Goal: Task Accomplishment & Management: Use online tool/utility

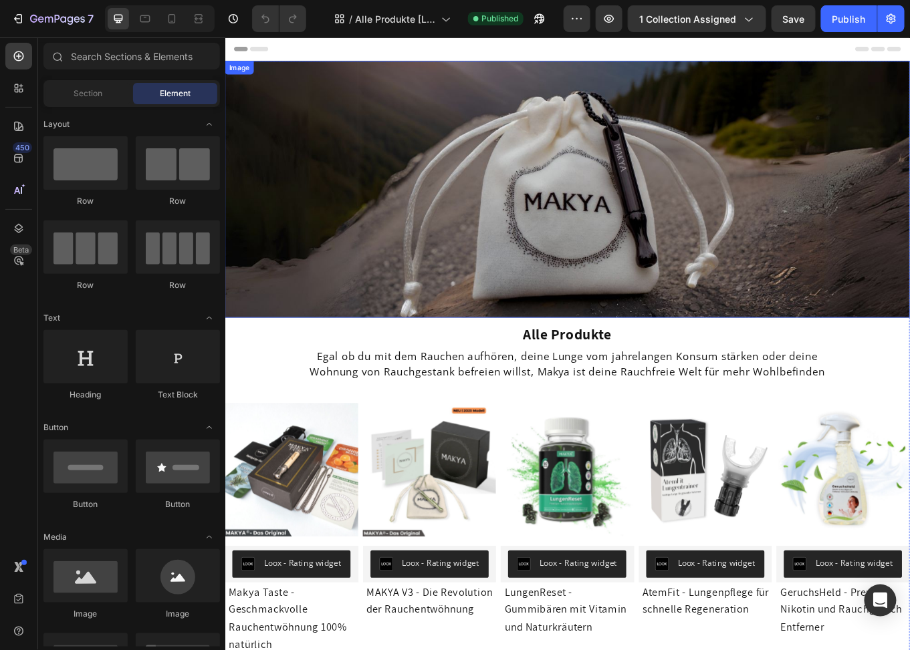
click at [612, 199] on img at bounding box center [626, 214] width 802 height 301
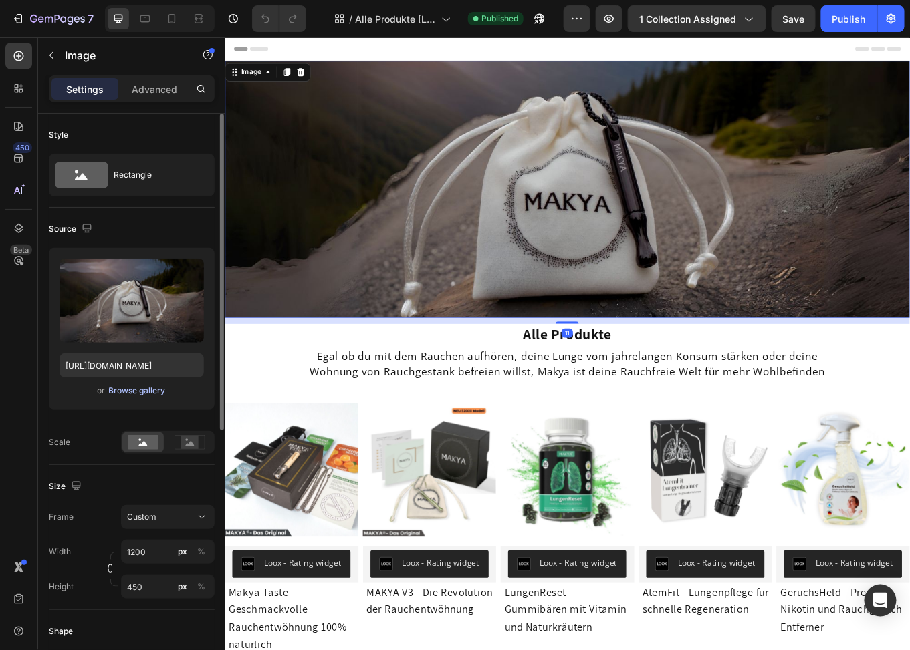
click at [132, 390] on div "Browse gallery" at bounding box center [137, 391] width 57 height 12
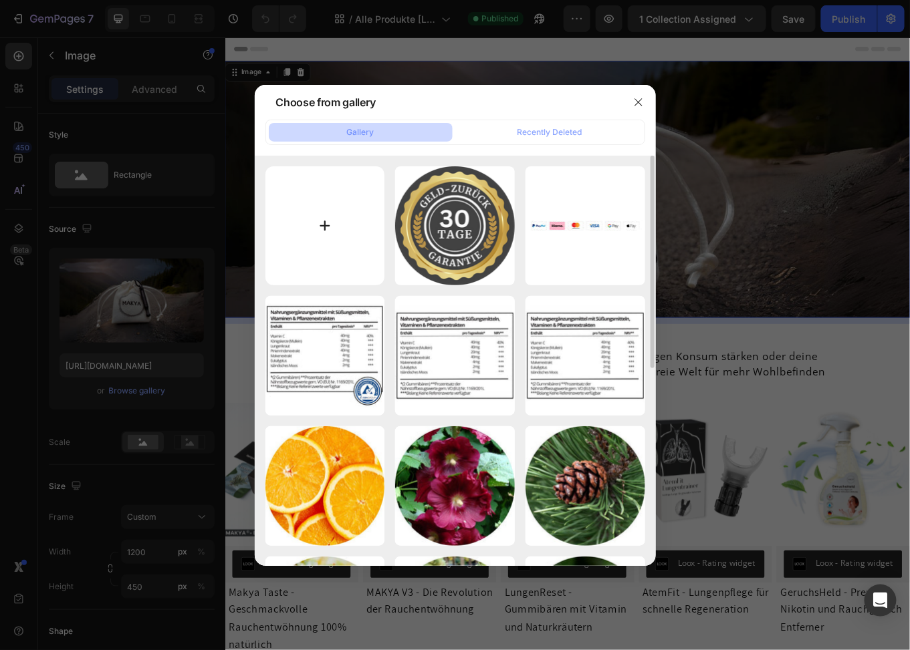
click at [342, 223] on input "file" at bounding box center [325, 226] width 120 height 120
type input "C:\fakepath\[MK] HEADER Bilder (9).jpg"
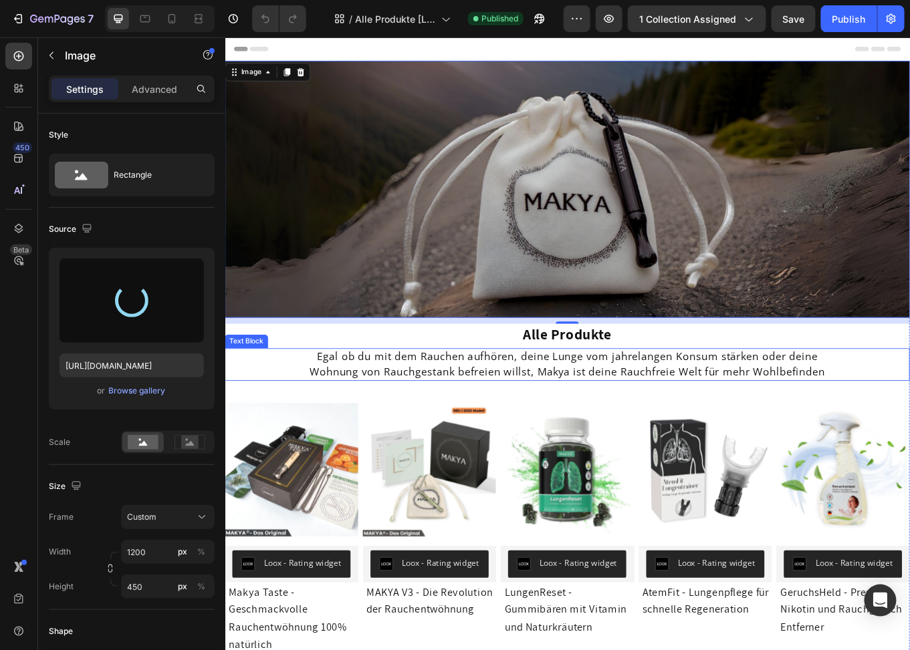
type input "[URL][DOMAIN_NAME]"
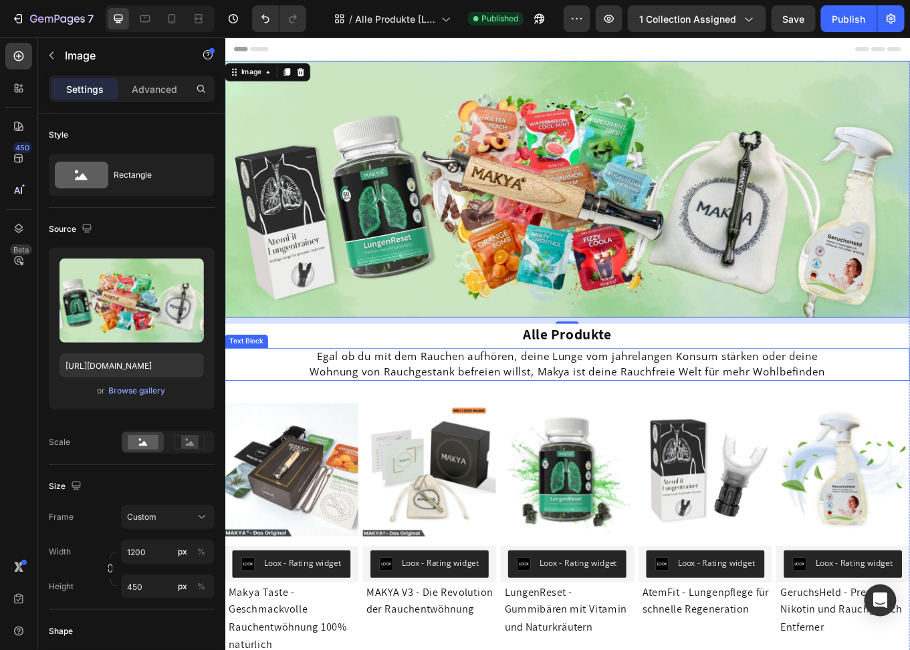
click at [760, 425] on span "Wohnung von Rauchgestank befreien willst, Makya ist deine Rauchfreie Welt für m…" at bounding box center [626, 428] width 604 height 16
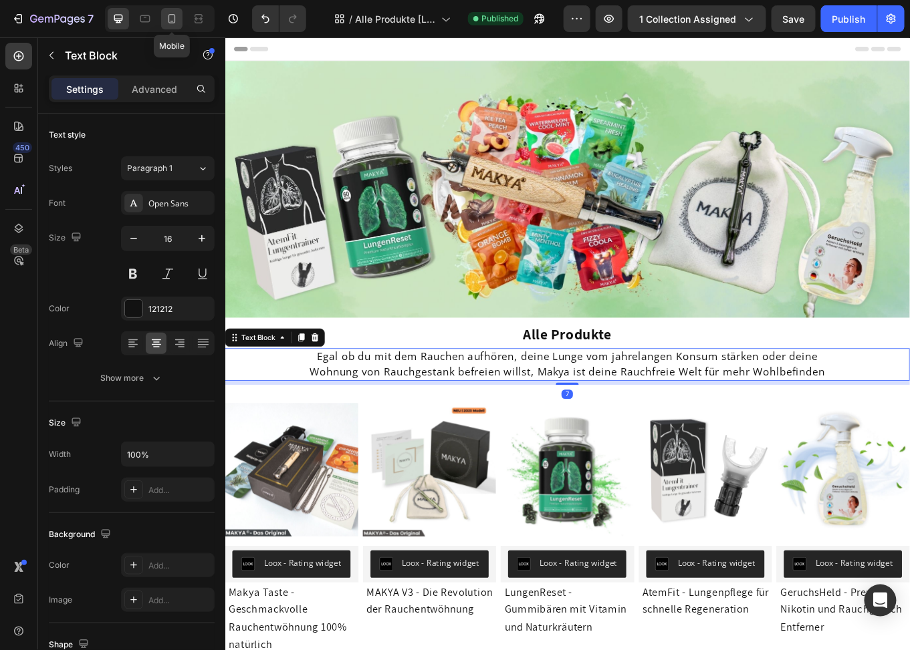
click at [166, 20] on icon at bounding box center [171, 18] width 13 height 13
type input "14"
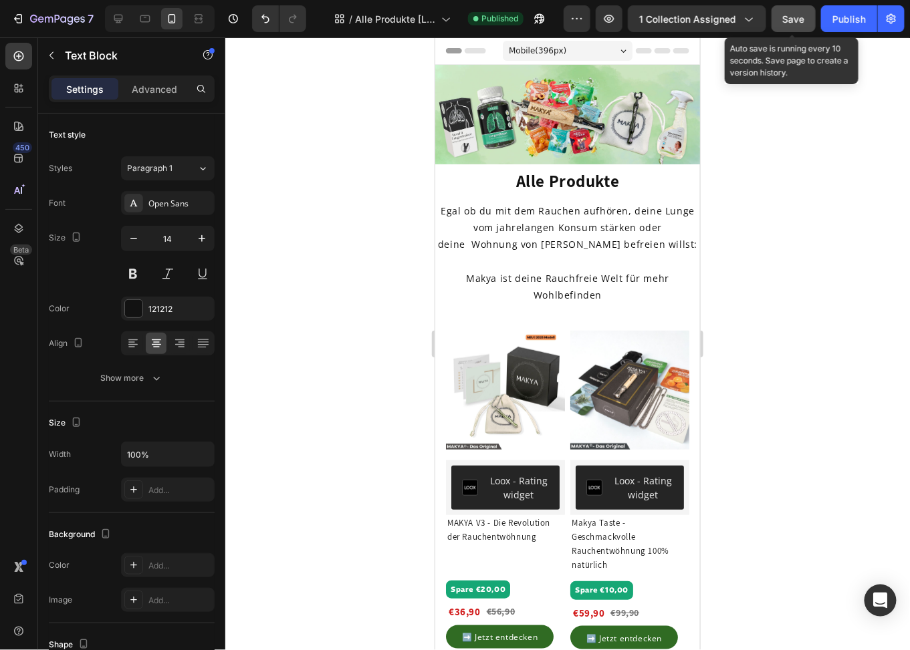
click at [804, 21] on span "Save" at bounding box center [794, 18] width 22 height 11
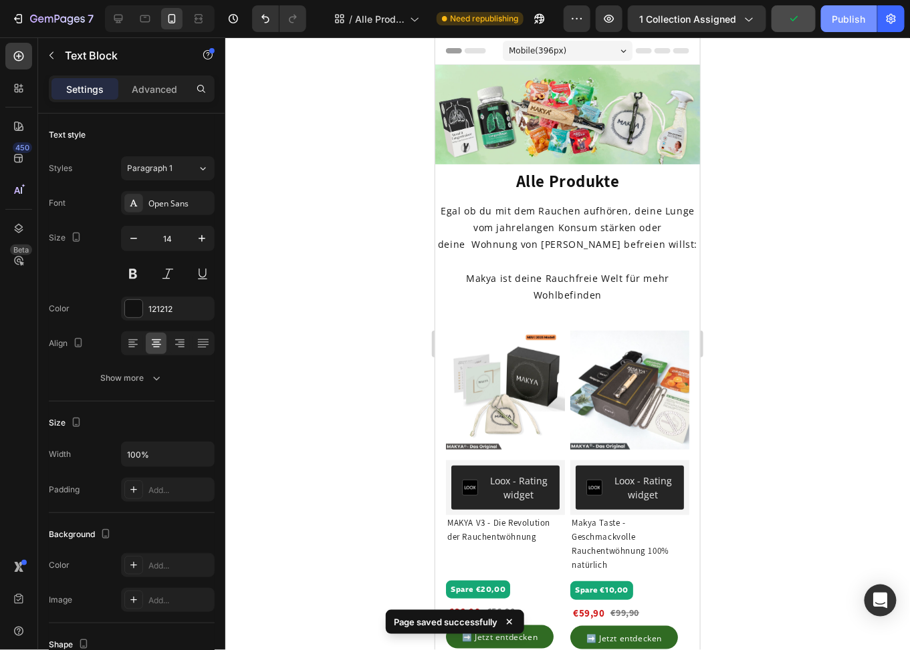
click at [837, 23] on div "Publish" at bounding box center [848, 19] width 33 height 14
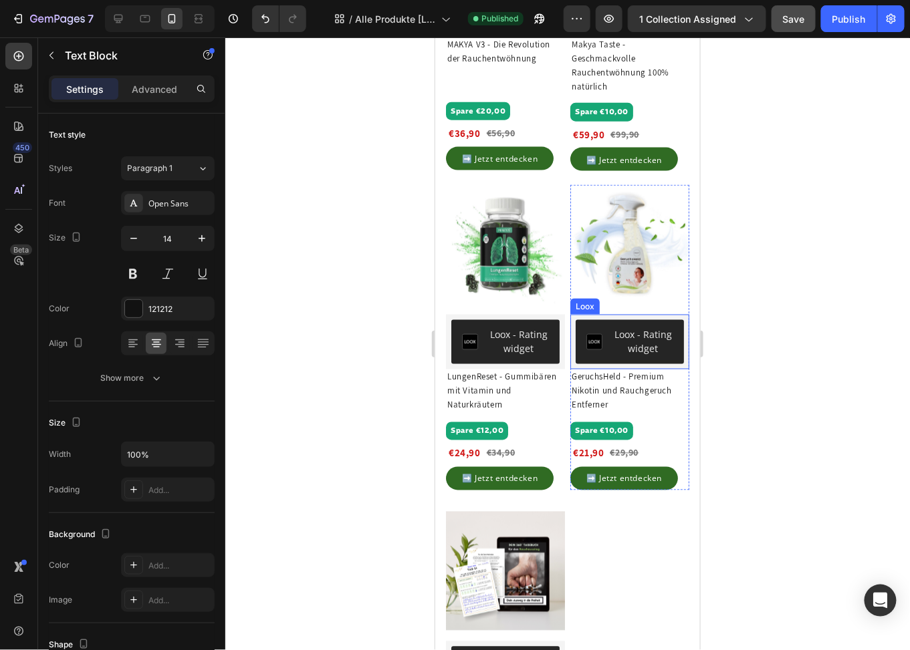
scroll to position [468, 0]
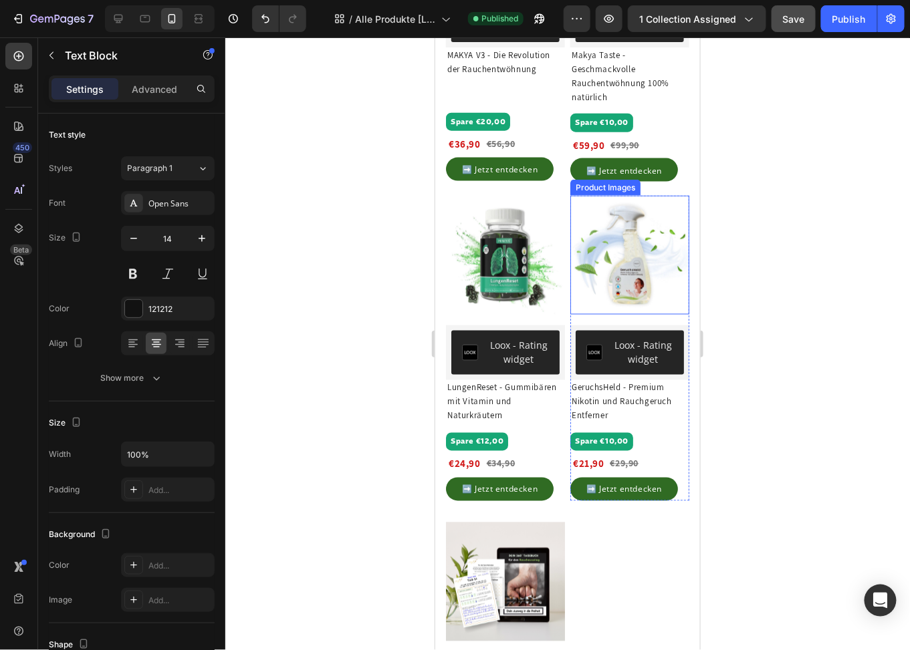
click at [602, 231] on img at bounding box center [628, 254] width 119 height 119
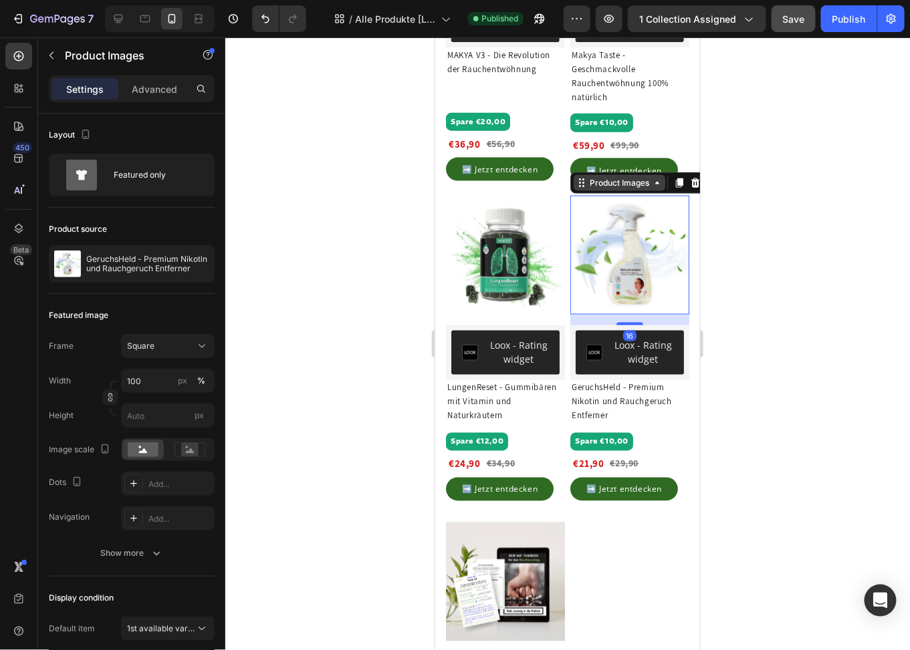
click at [596, 188] on div "Product Images" at bounding box center [618, 182] width 65 height 12
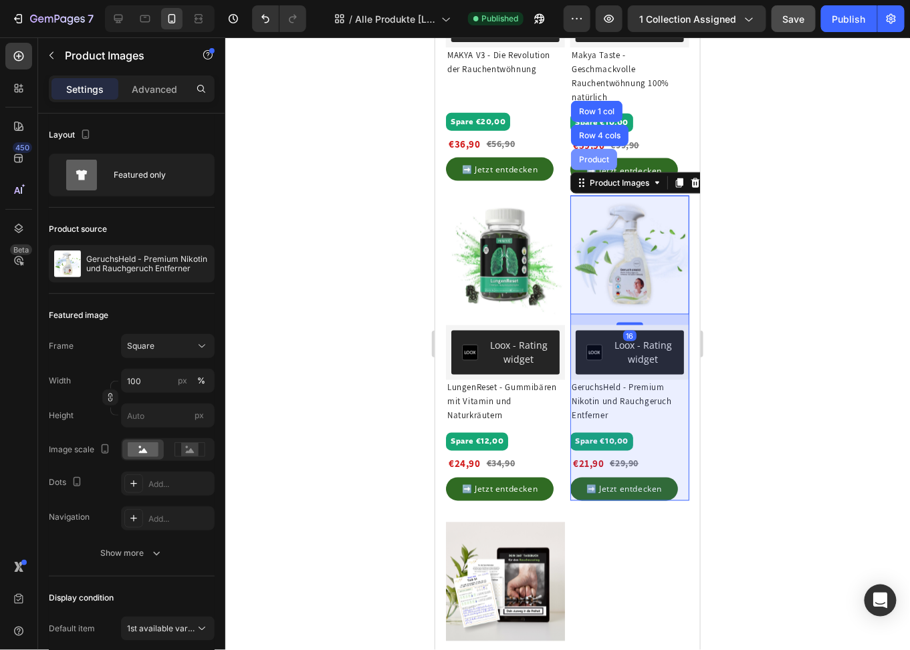
click at [588, 163] on div "Product" at bounding box center [592, 159] width 35 height 8
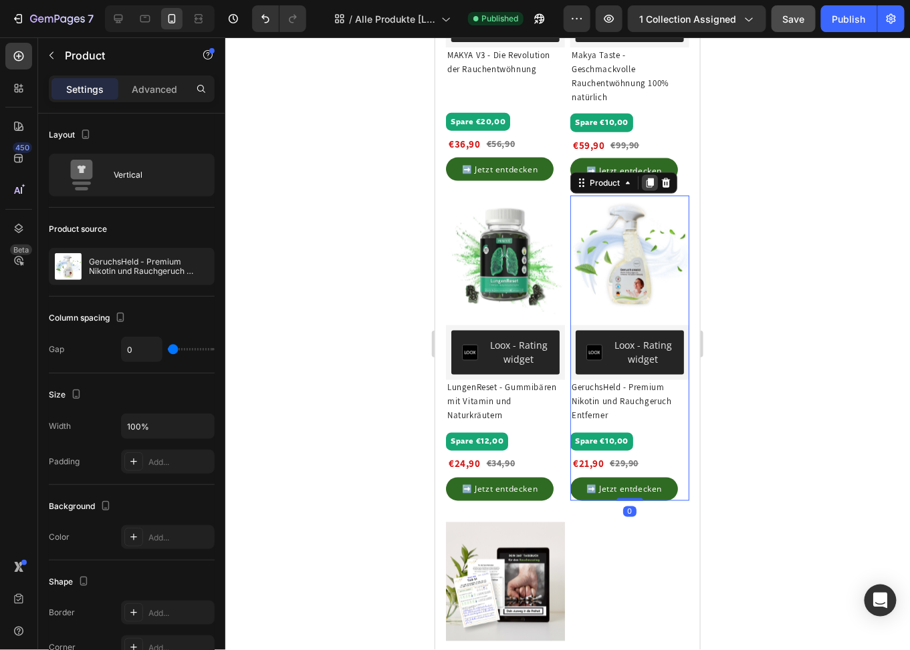
click at [646, 184] on icon at bounding box center [649, 182] width 7 height 9
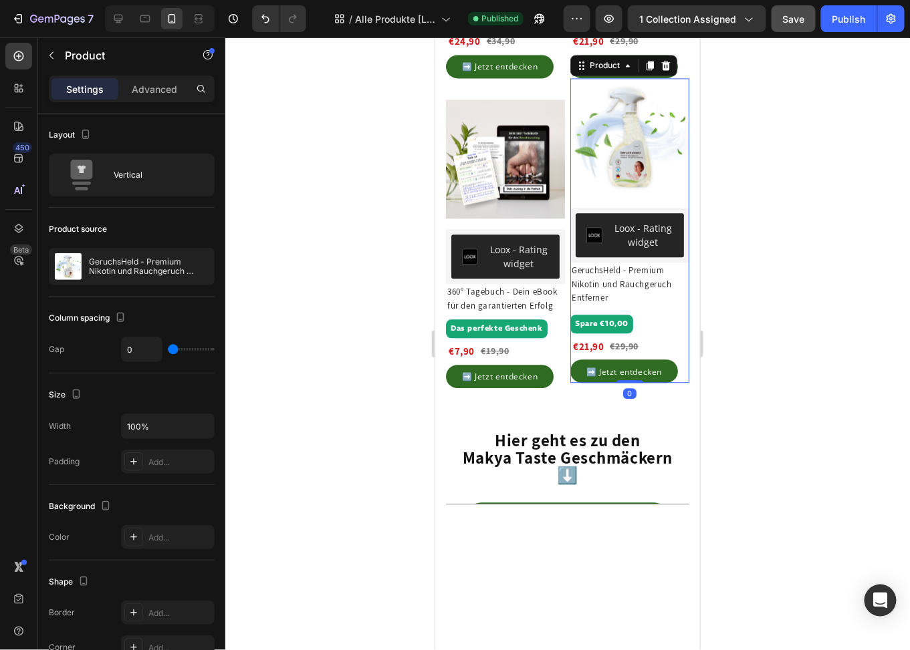
scroll to position [898, 0]
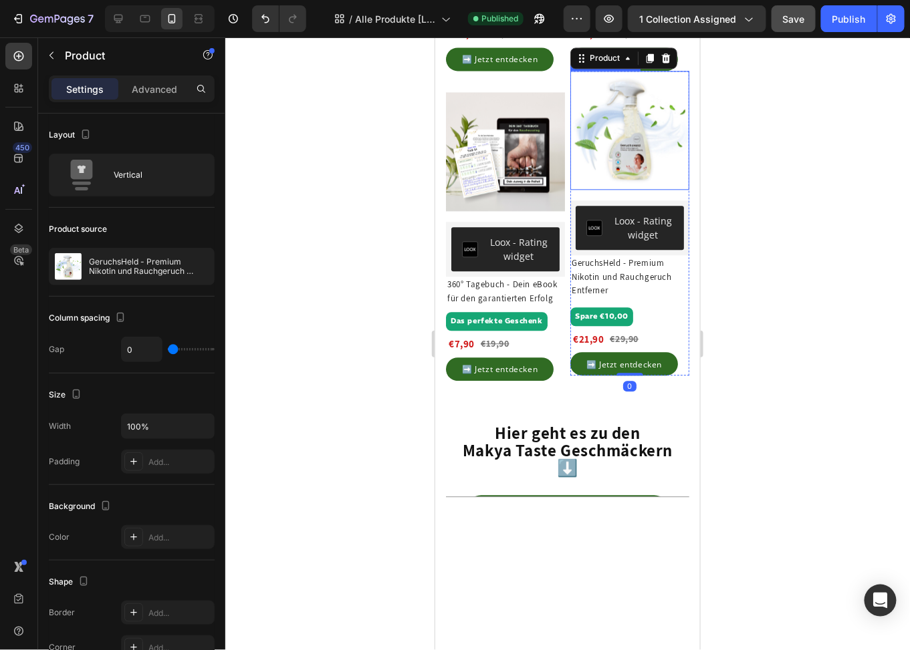
click at [622, 150] on img at bounding box center [628, 129] width 119 height 119
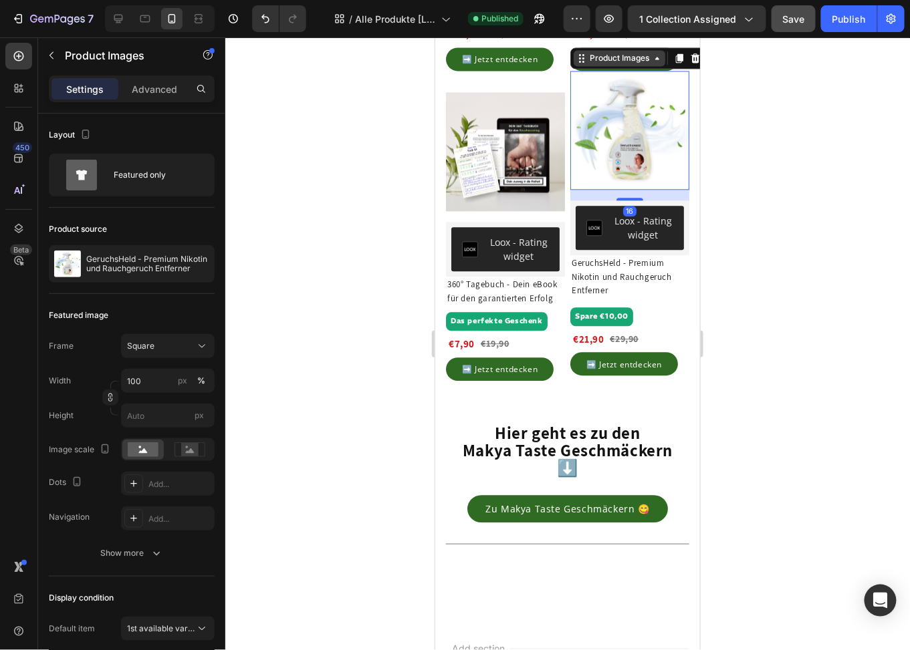
click at [604, 63] on div "Product Images" at bounding box center [618, 57] width 65 height 12
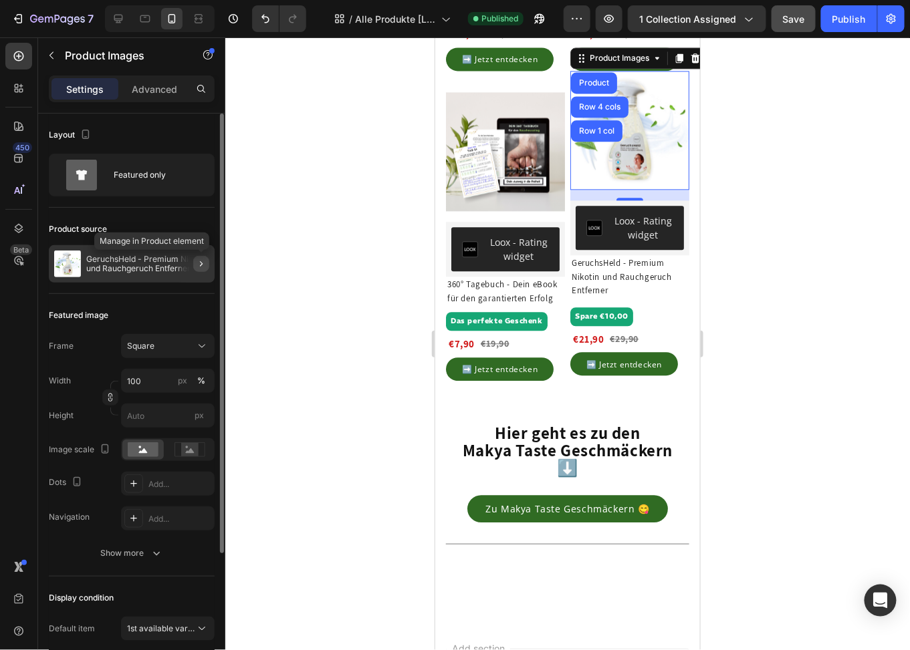
click at [199, 265] on icon "button" at bounding box center [201, 264] width 11 height 11
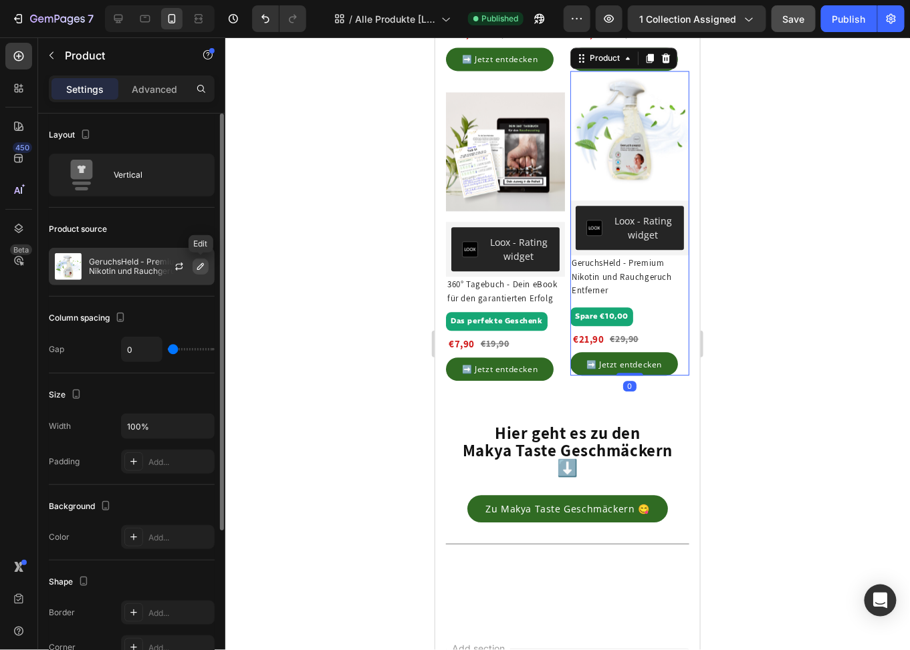
click at [199, 271] on icon "button" at bounding box center [200, 266] width 11 height 11
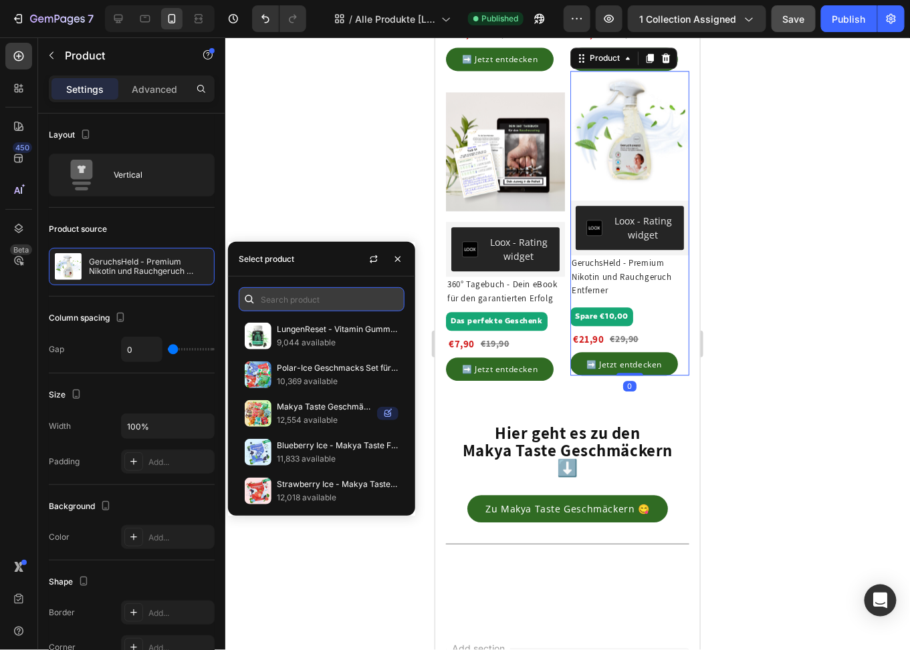
click at [297, 299] on input "text" at bounding box center [322, 299] width 166 height 24
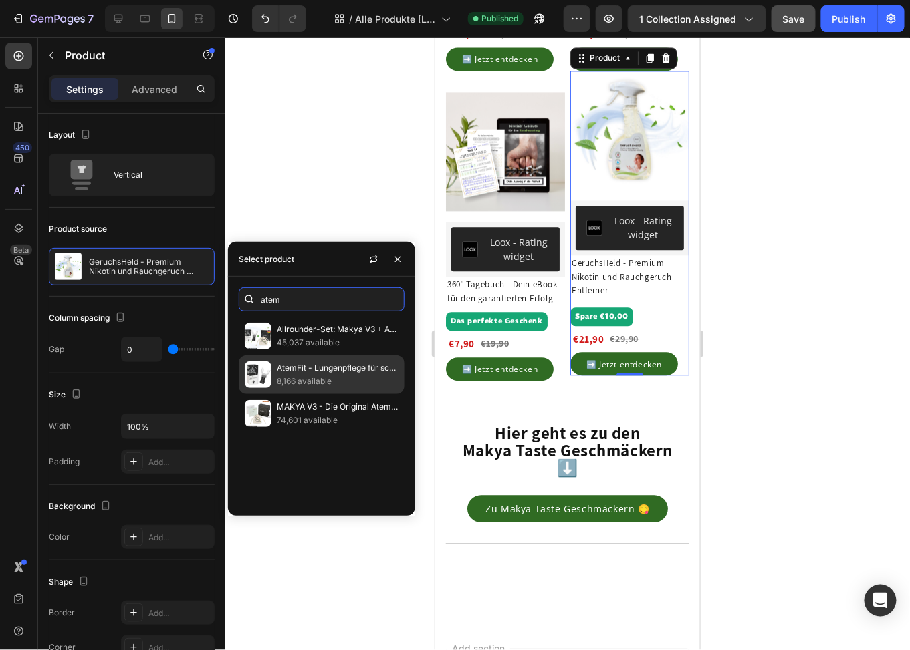
type input "atem"
click at [307, 378] on p "8,166 available" at bounding box center [338, 381] width 122 height 13
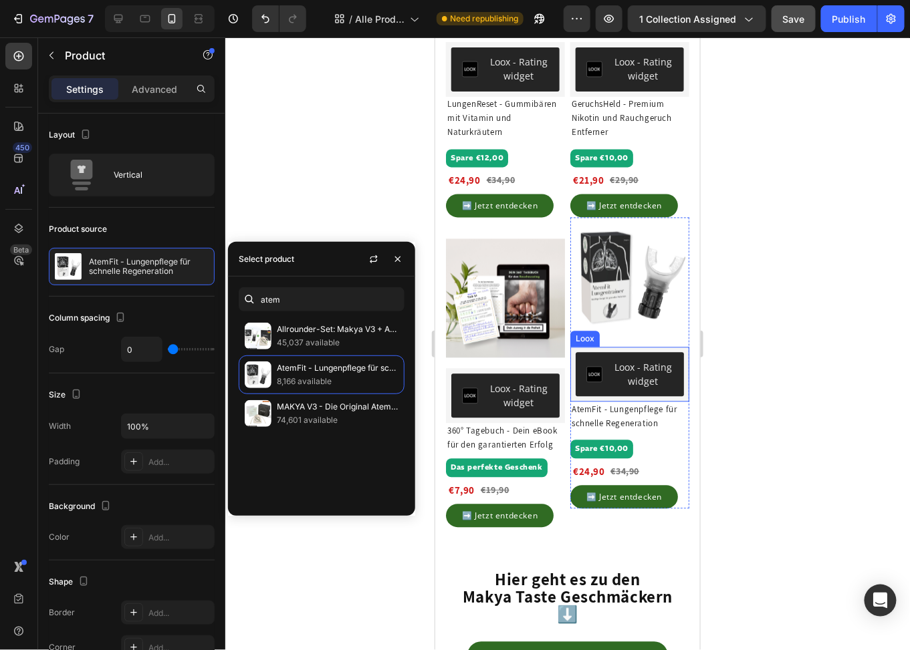
scroll to position [631, 0]
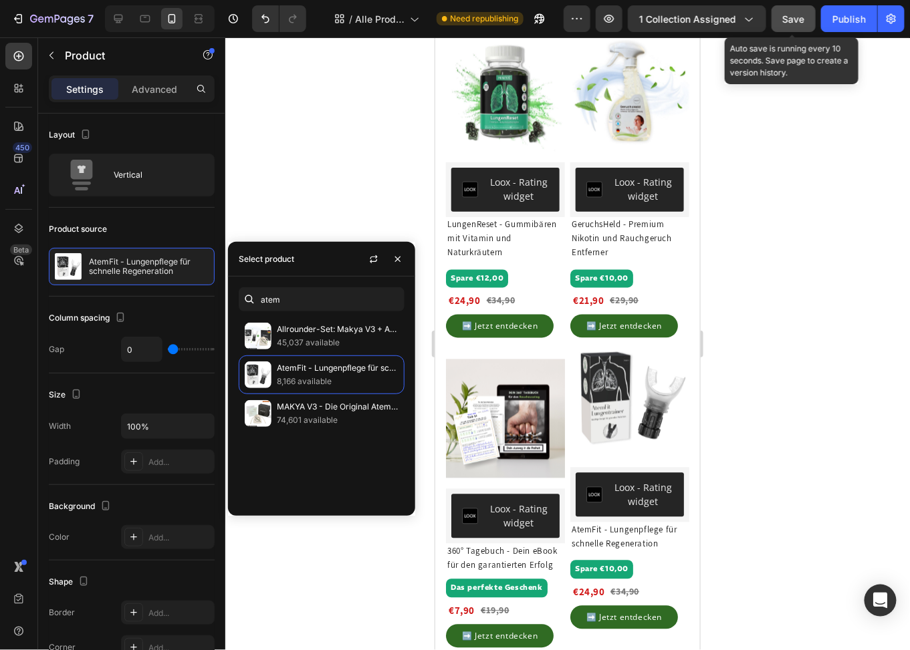
click at [799, 27] on button "Save" at bounding box center [793, 18] width 44 height 27
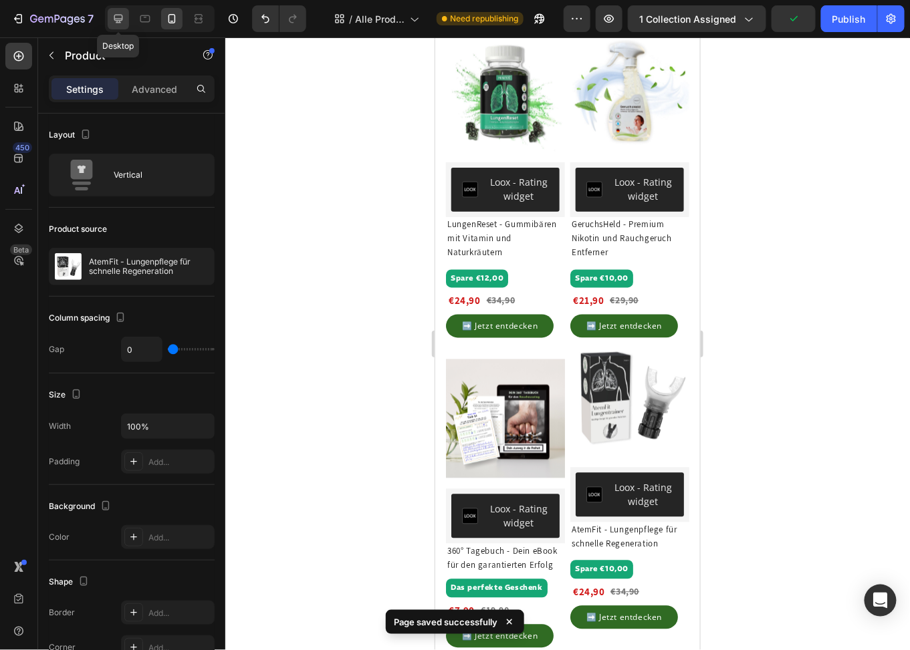
click at [114, 23] on icon at bounding box center [118, 18] width 13 height 13
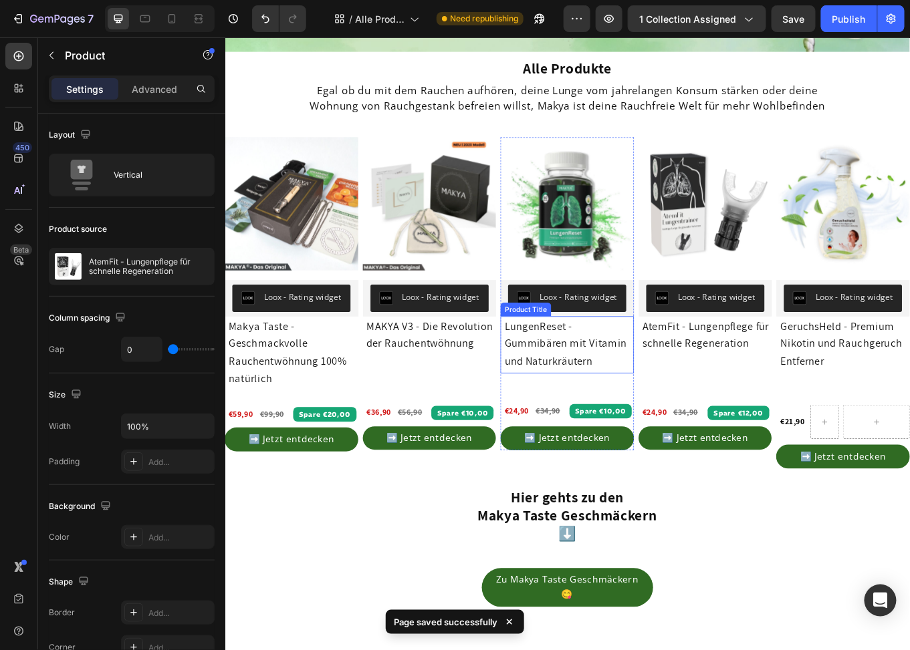
scroll to position [252, 0]
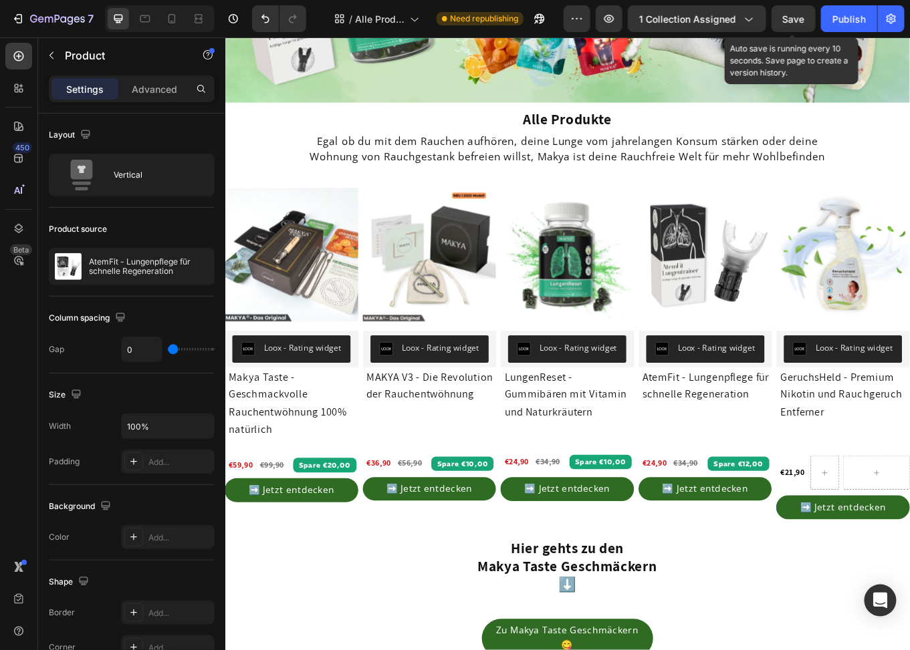
click at [797, 20] on span "Save" at bounding box center [794, 18] width 22 height 11
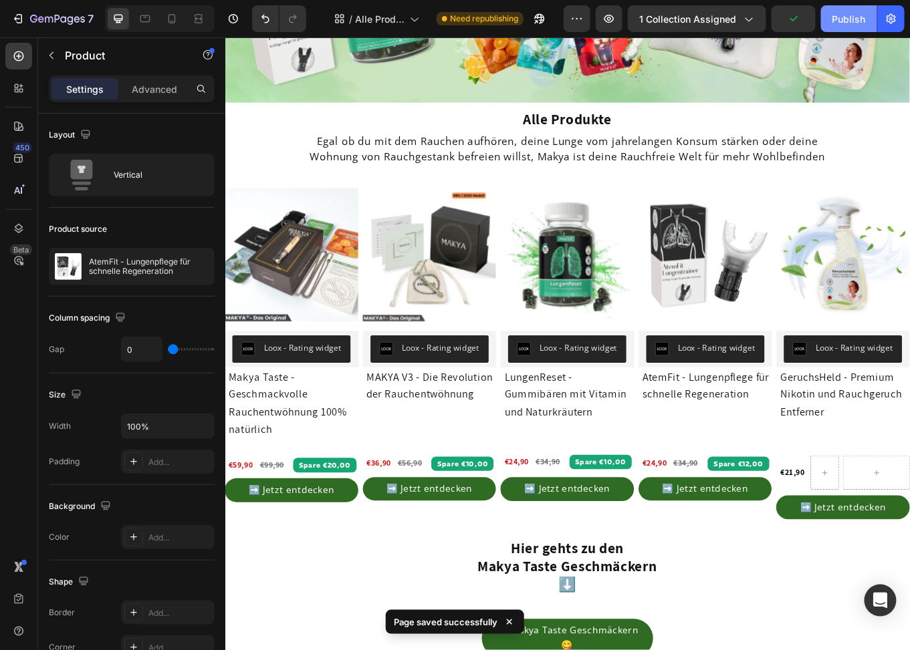
click at [840, 13] on div "Publish" at bounding box center [848, 19] width 33 height 14
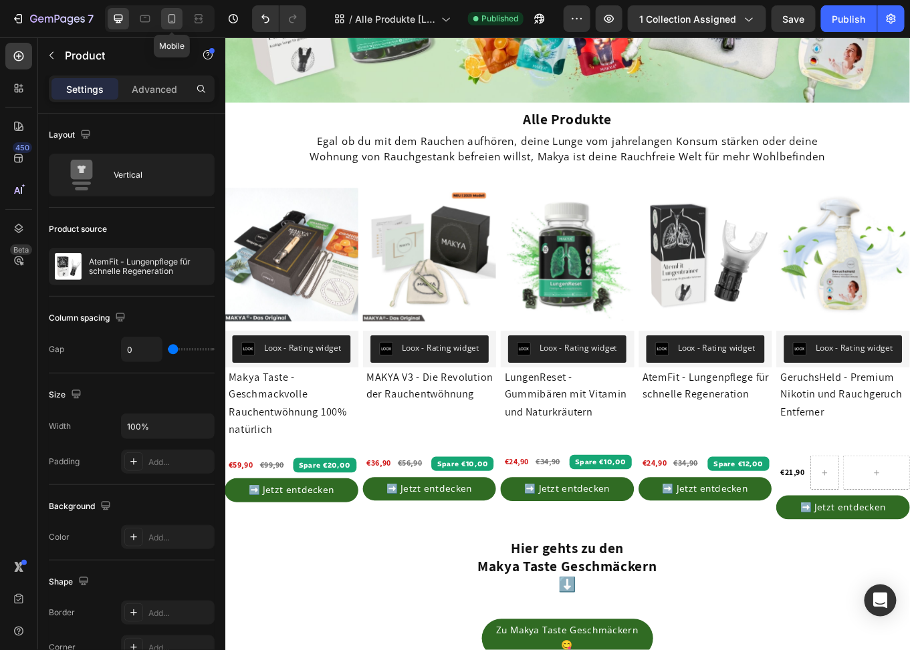
click at [171, 23] on icon at bounding box center [171, 18] width 7 height 9
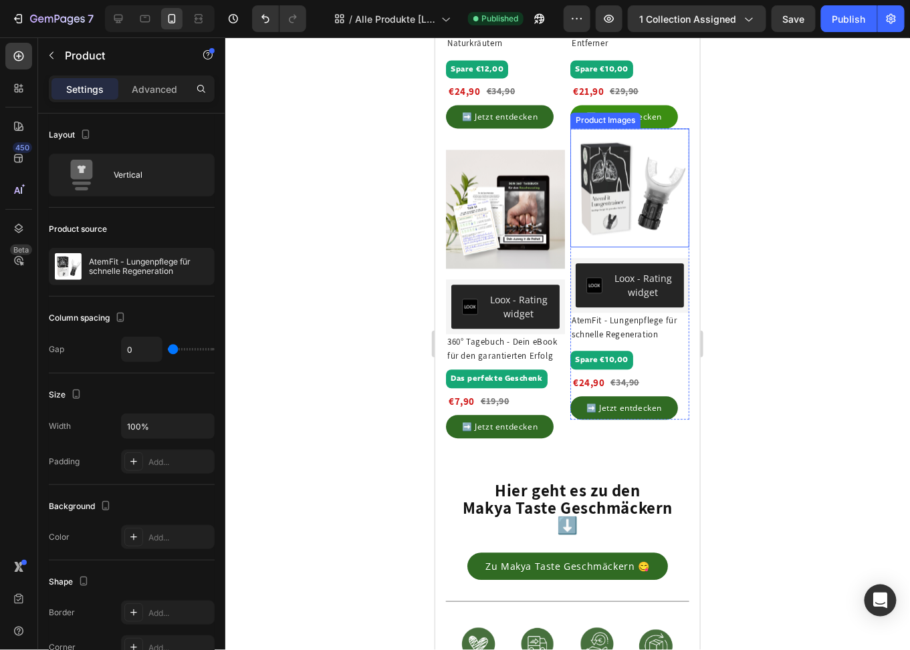
scroll to position [736, 0]
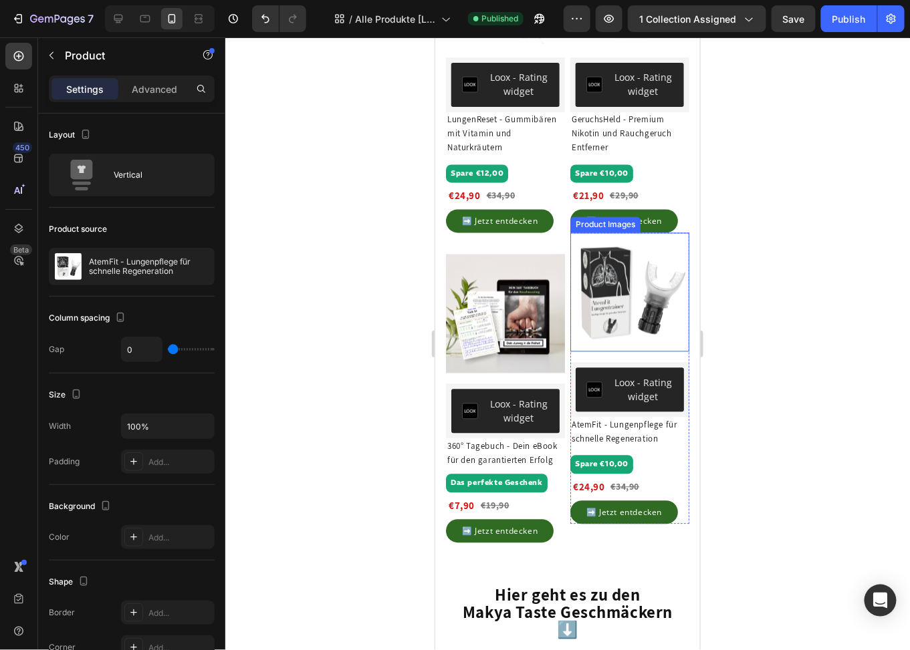
click at [632, 269] on img at bounding box center [628, 292] width 119 height 119
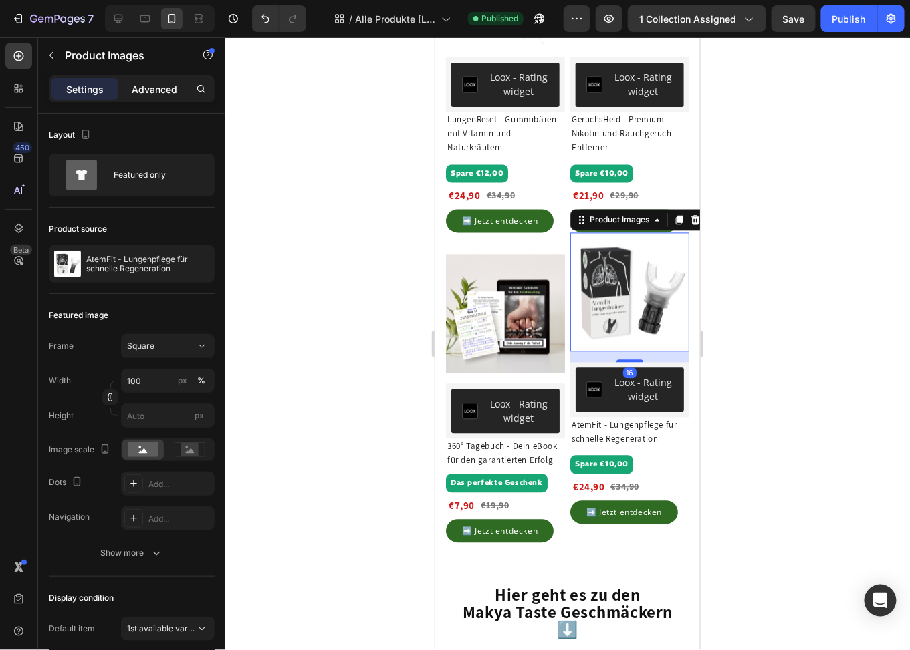
click at [154, 88] on p "Advanced" at bounding box center [154, 89] width 45 height 14
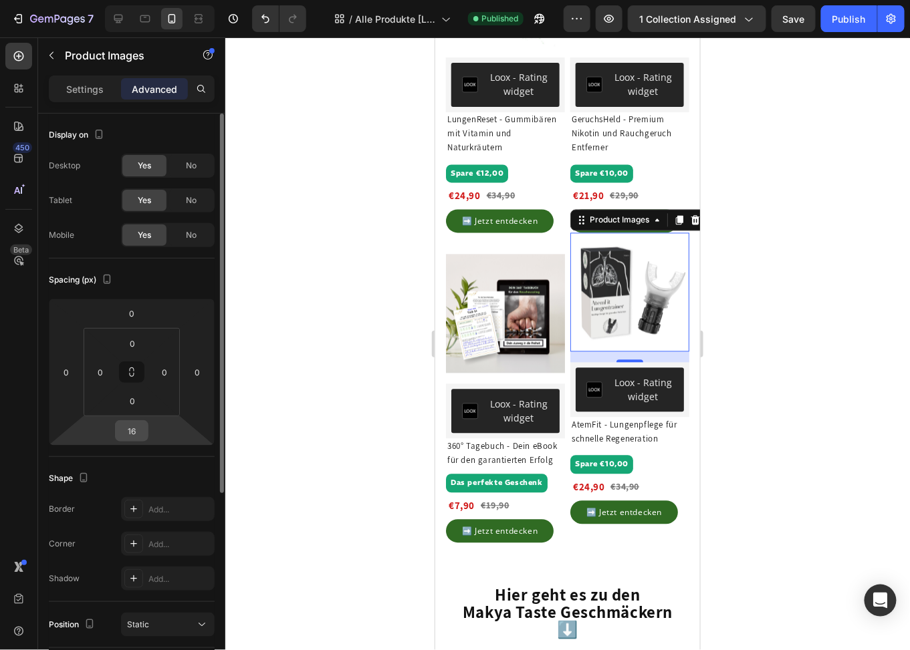
click at [131, 435] on input "16" at bounding box center [131, 431] width 27 height 20
click at [130, 436] on input "16" at bounding box center [131, 431] width 27 height 20
click at [799, 197] on div at bounding box center [567, 343] width 684 height 613
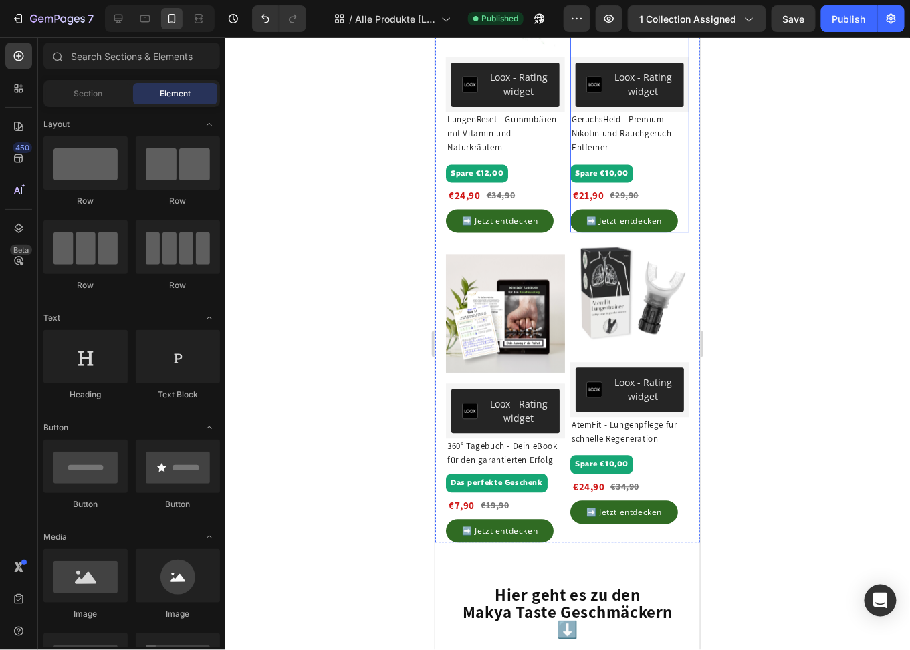
click at [569, 220] on div "GeruchsHeld - Premium Nikotin und Rauchgeruch Entferner Product Title Spare €10…" at bounding box center [628, 172] width 119 height 120
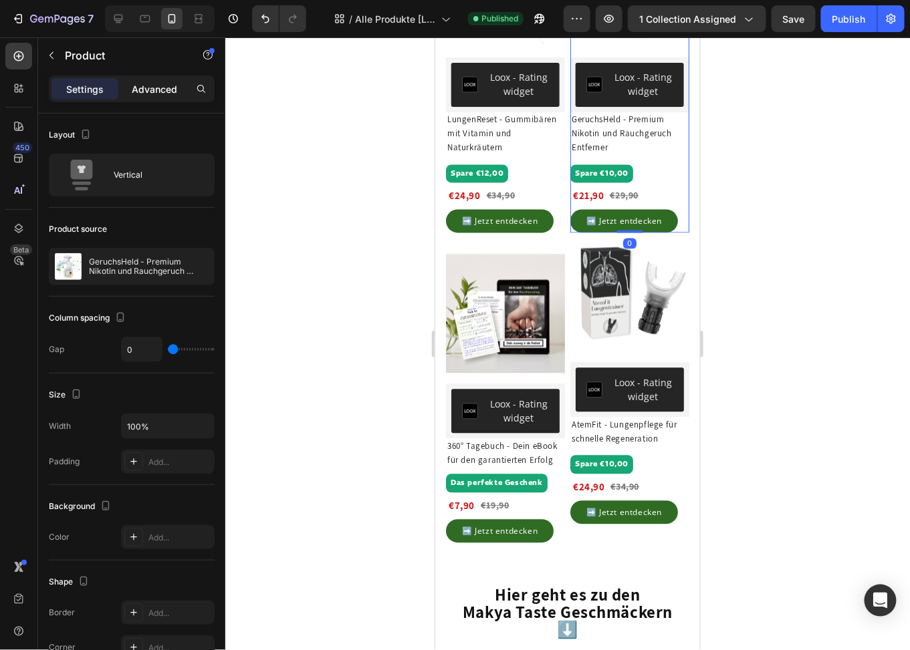
click at [152, 84] on p "Advanced" at bounding box center [154, 89] width 45 height 14
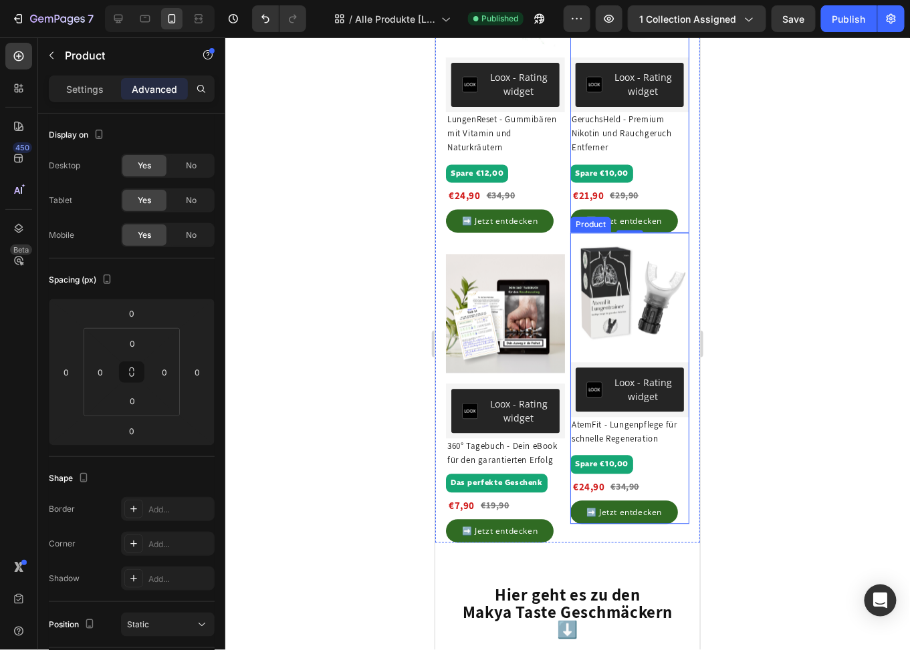
click at [571, 363] on div "Product Images Loox - Rating widget Loox" at bounding box center [628, 325] width 119 height 184
click at [627, 291] on img at bounding box center [628, 292] width 119 height 119
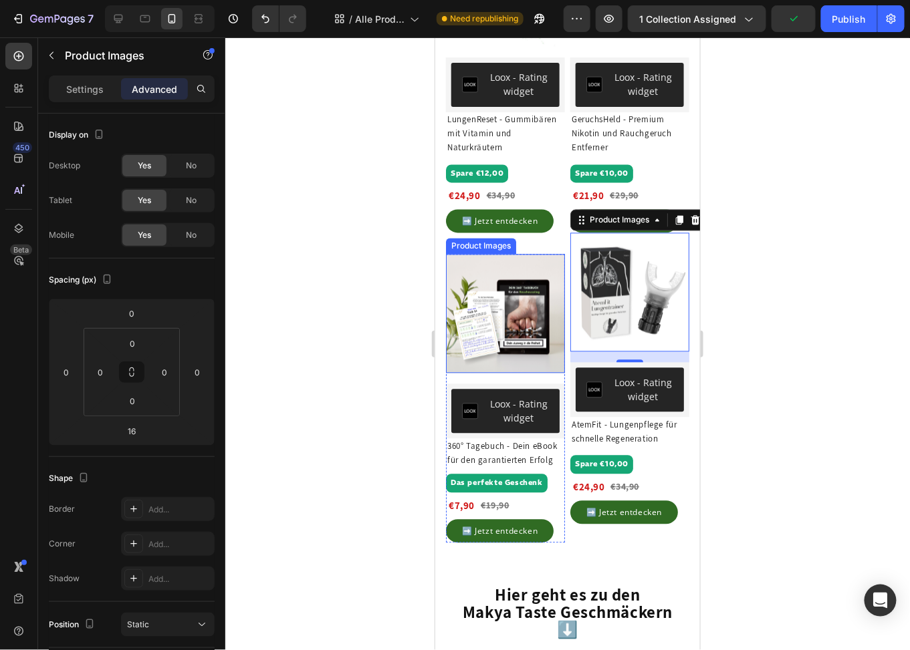
click at [505, 300] on img at bounding box center [504, 313] width 119 height 119
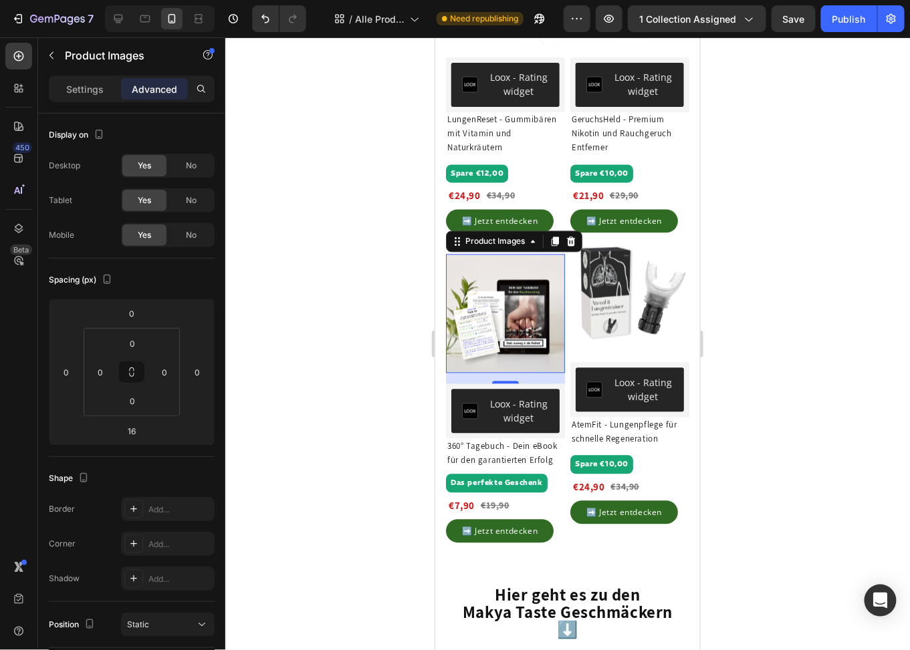
click at [445, 384] on div "16" at bounding box center [504, 378] width 119 height 11
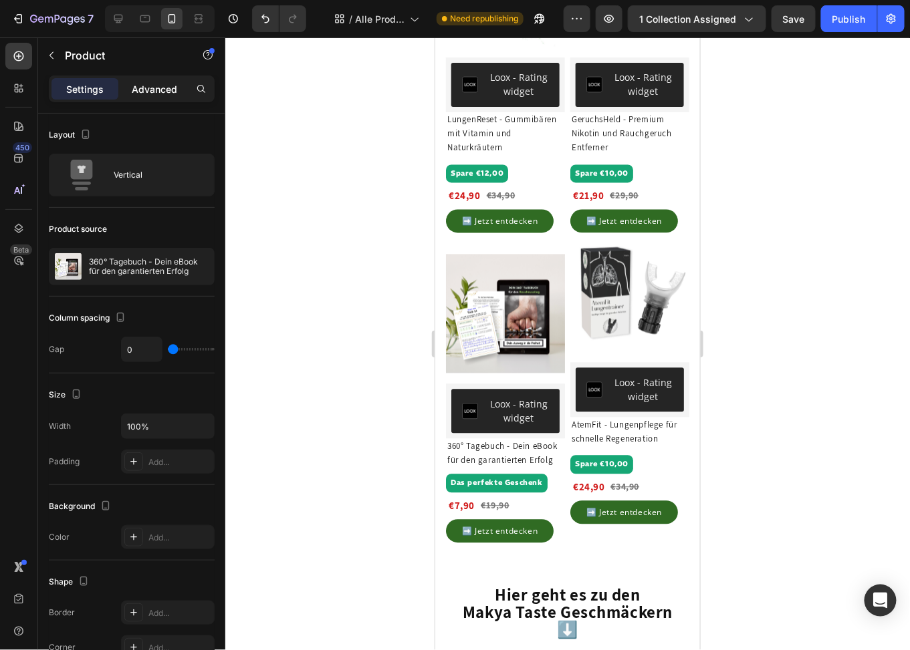
click at [140, 88] on p "Advanced" at bounding box center [154, 89] width 45 height 14
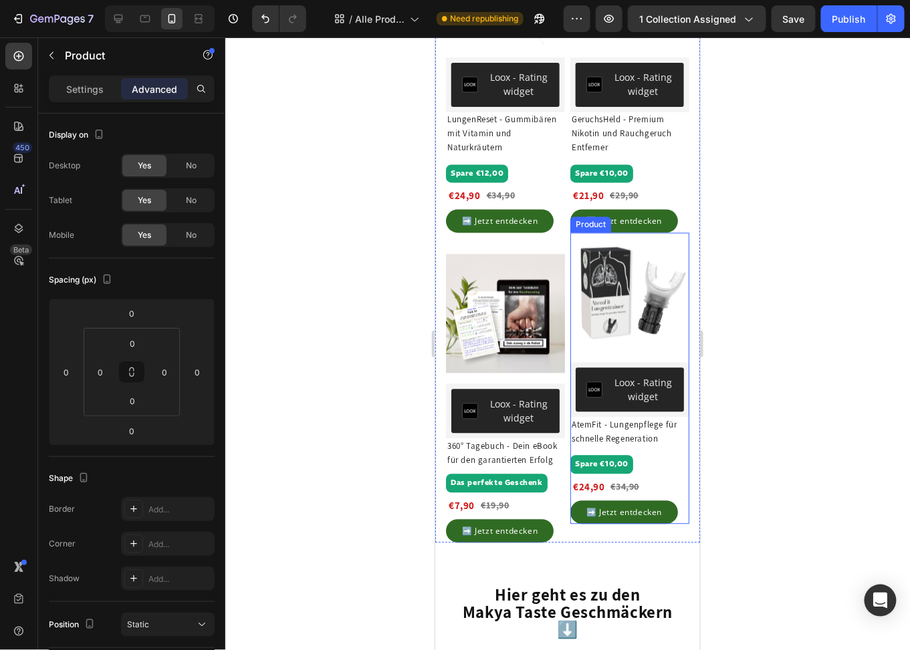
click at [569, 363] on div "Product Images Loox - Rating widget Loox" at bounding box center [628, 325] width 119 height 184
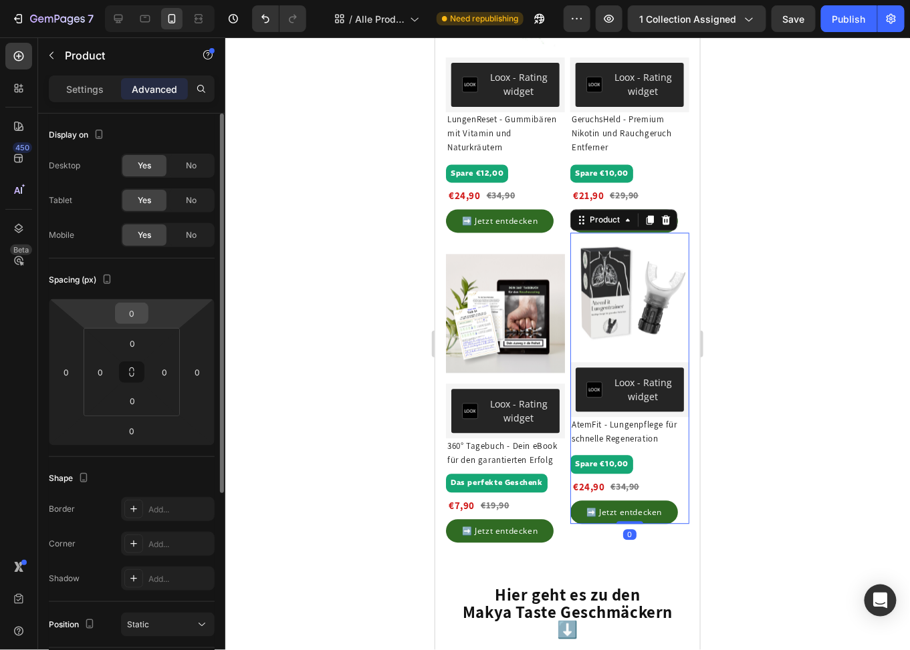
click at [136, 319] on input "0" at bounding box center [131, 313] width 27 height 20
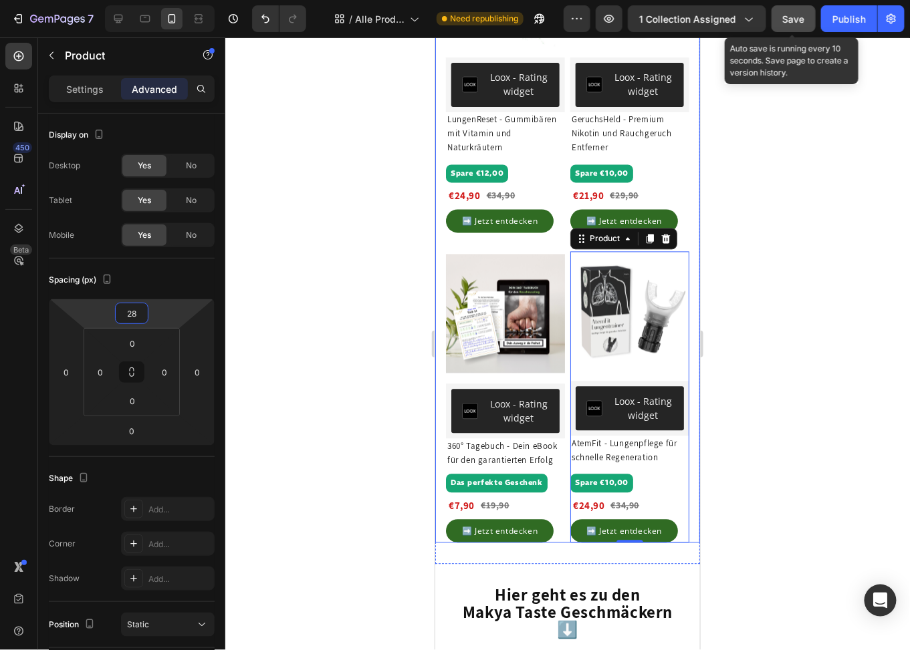
type input "28"
click at [810, 19] on button "Save" at bounding box center [793, 18] width 44 height 27
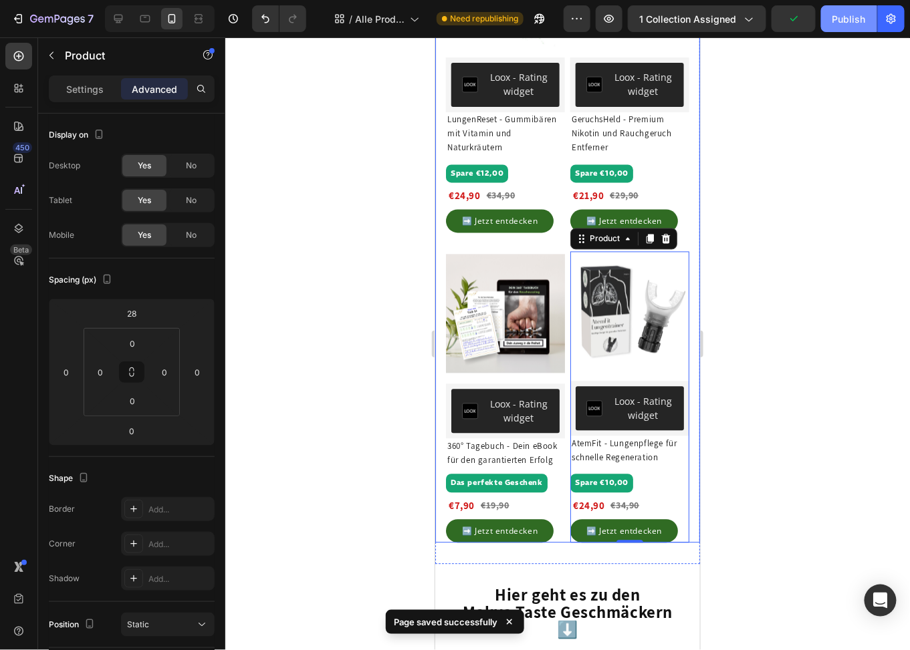
click at [842, 21] on div "Publish" at bounding box center [848, 19] width 33 height 14
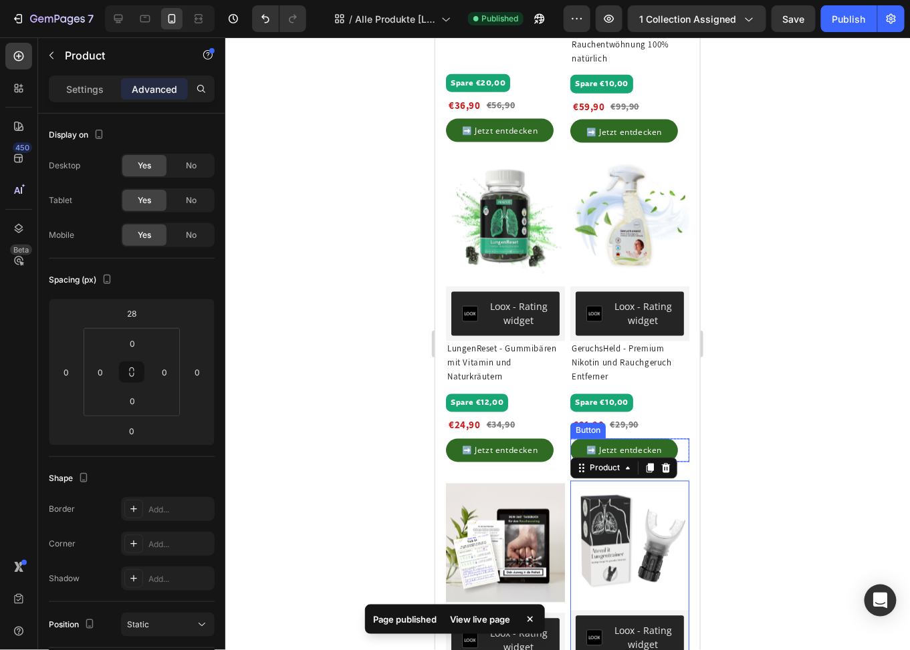
scroll to position [402, 0]
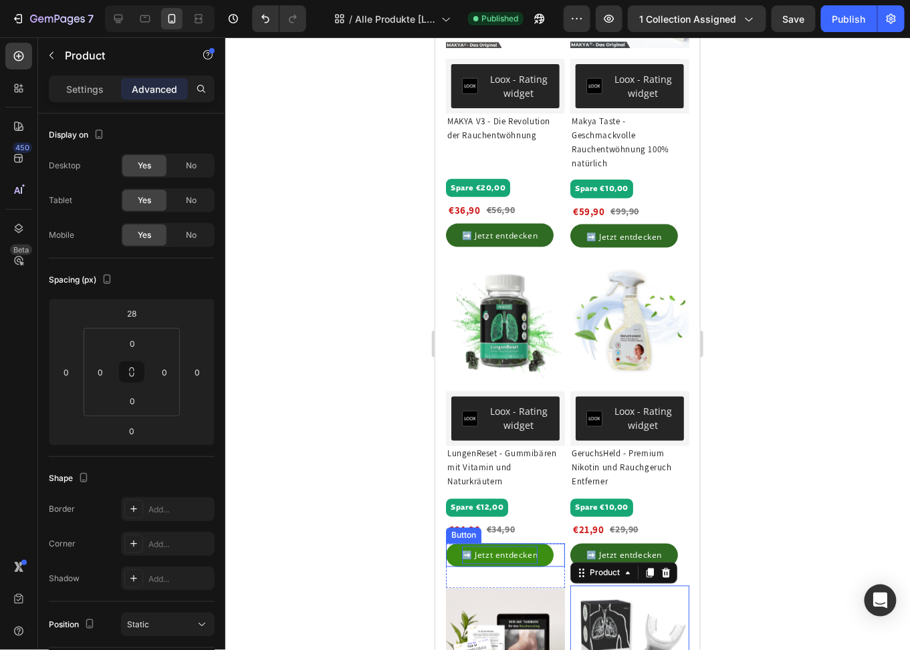
click at [485, 563] on p "➡️ Jetzt entdecken" at bounding box center [499, 554] width 76 height 17
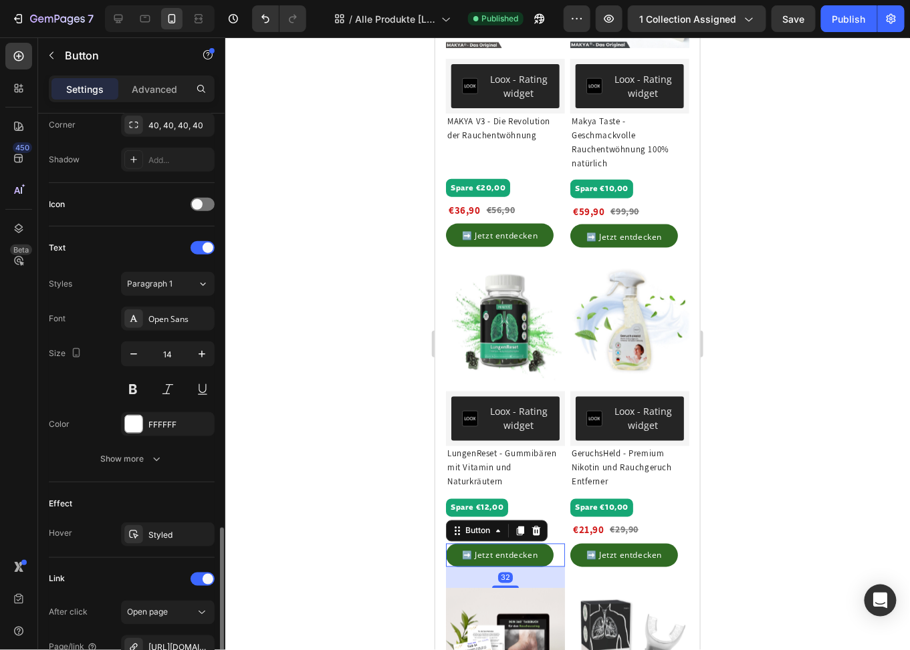
scroll to position [485, 0]
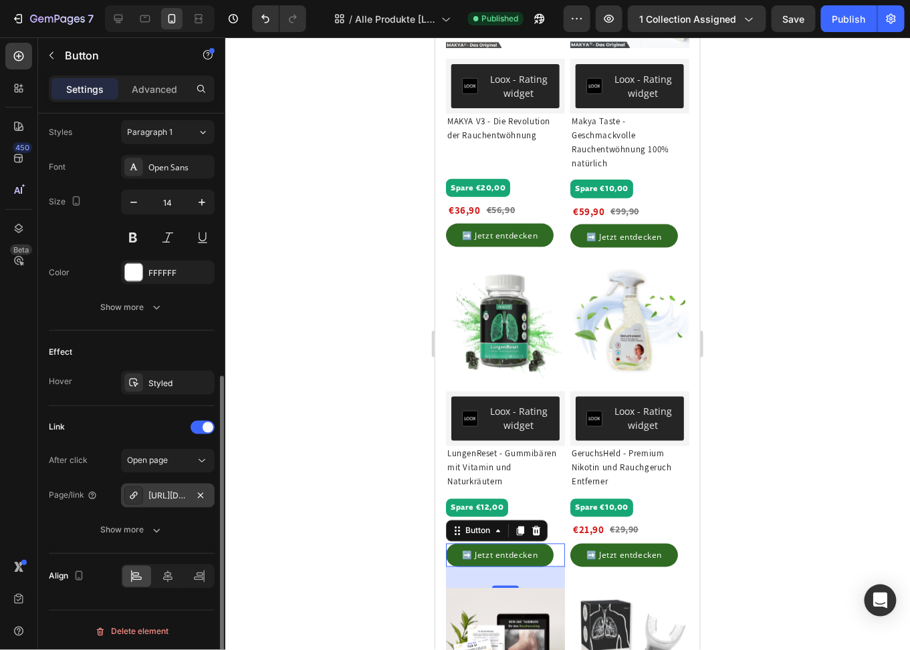
click at [180, 497] on div "[URL][DOMAIN_NAME]" at bounding box center [167, 497] width 39 height 12
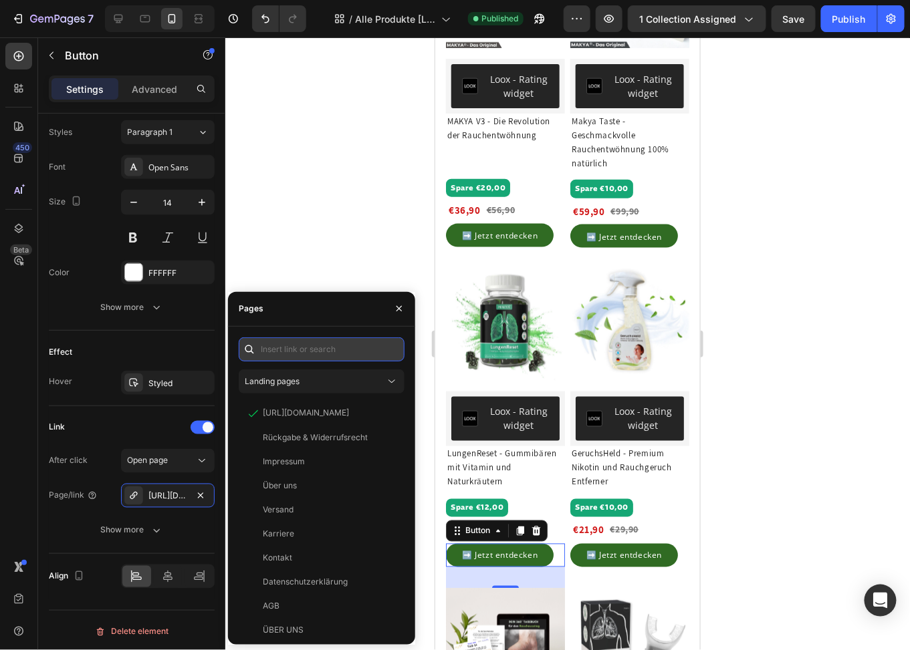
click at [323, 352] on input "text" at bounding box center [322, 350] width 166 height 24
paste input "[URL][DOMAIN_NAME]"
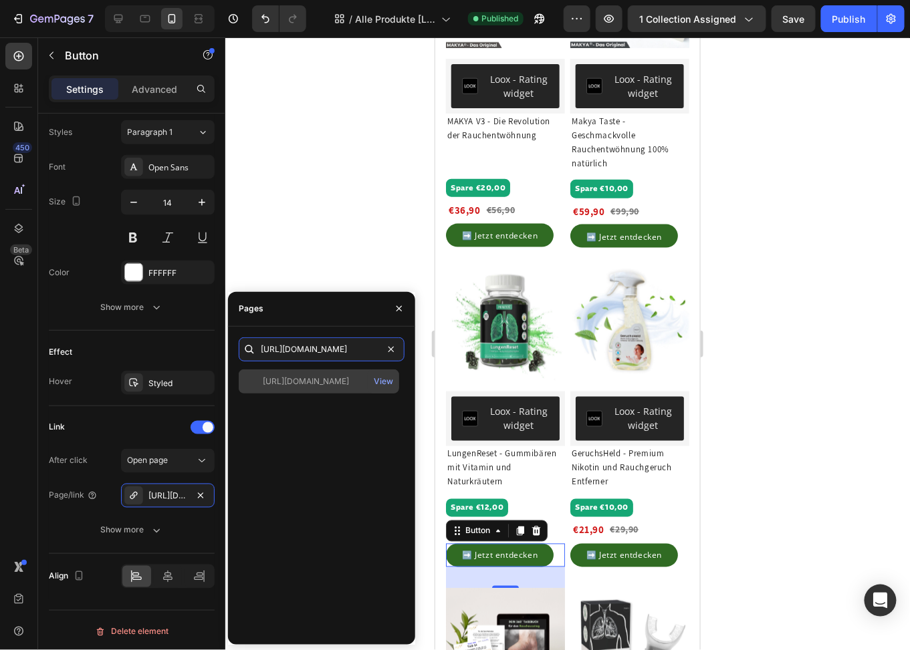
type input "[URL][DOMAIN_NAME]"
click at [331, 386] on div "[URL][DOMAIN_NAME]" at bounding box center [306, 382] width 86 height 12
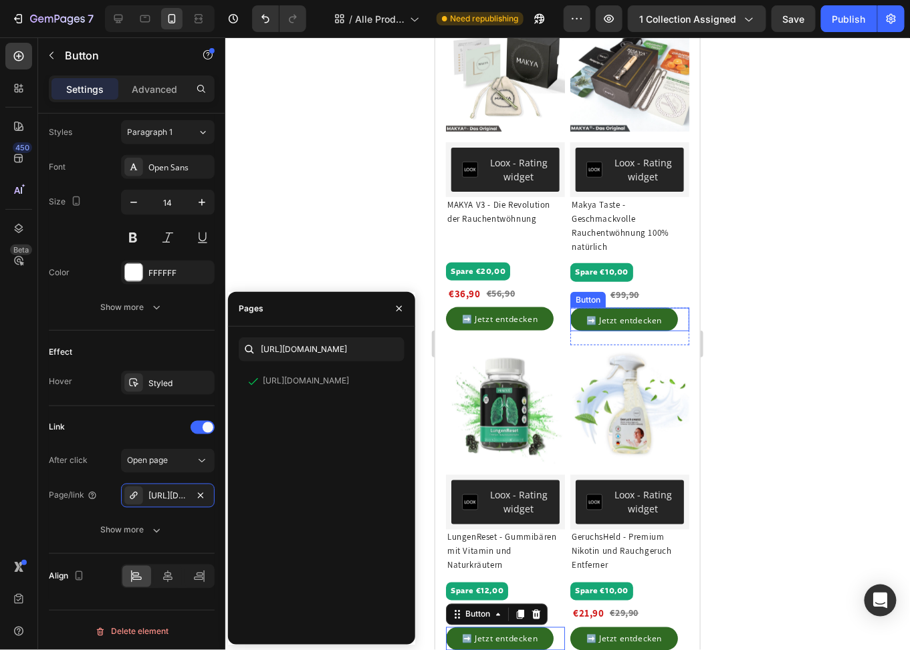
scroll to position [201, 0]
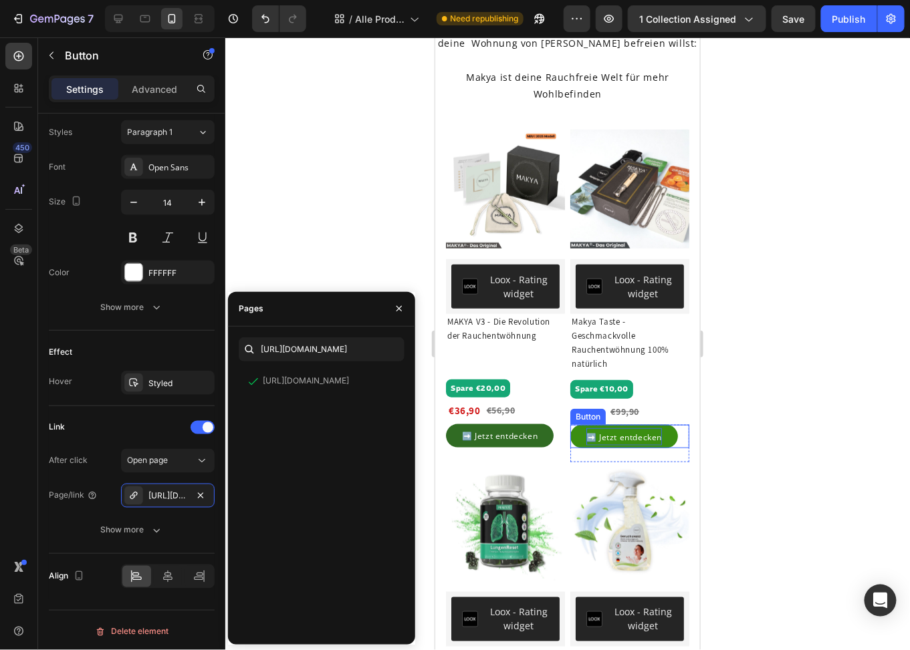
click at [625, 442] on span "➡️ Jetzt entdecken" at bounding box center [624, 436] width 76 height 11
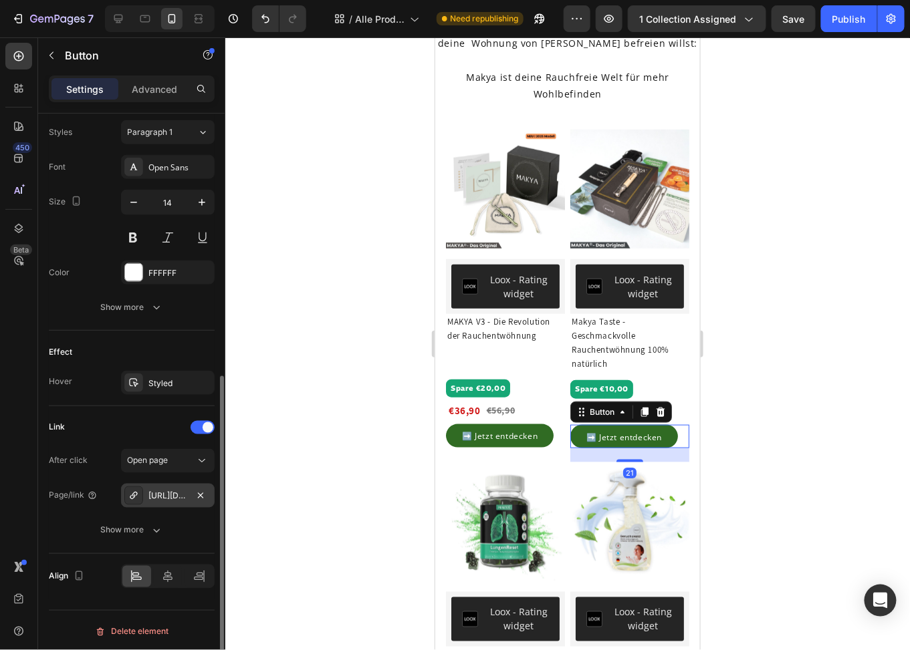
drag, startPoint x: 155, startPoint y: 490, endPoint x: 165, endPoint y: 492, distance: 10.2
click at [155, 491] on div "[URL][DOMAIN_NAME]" at bounding box center [167, 497] width 39 height 12
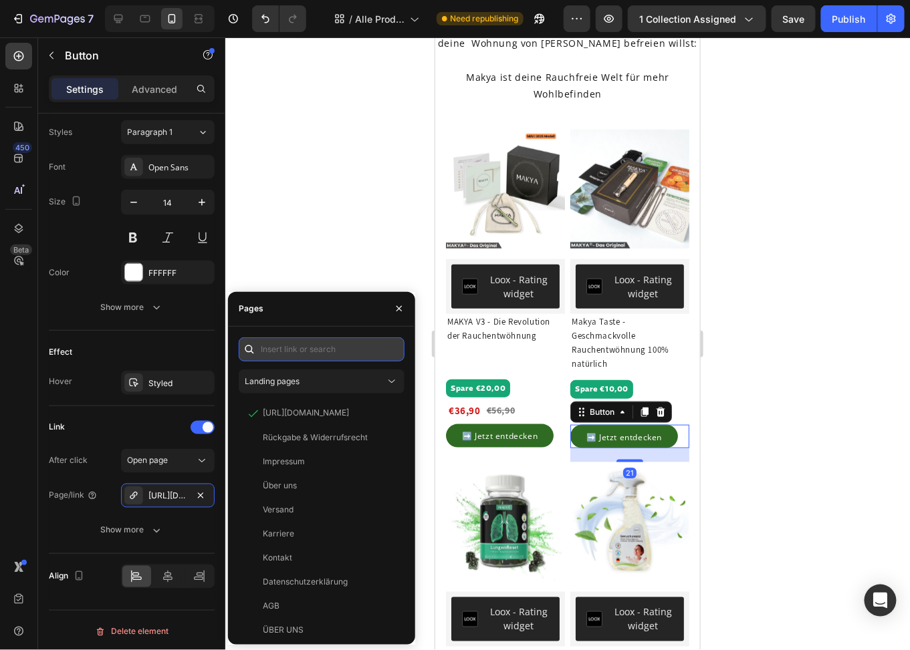
click at [315, 353] on input "text" at bounding box center [322, 350] width 166 height 24
paste input "[URL][DOMAIN_NAME]"
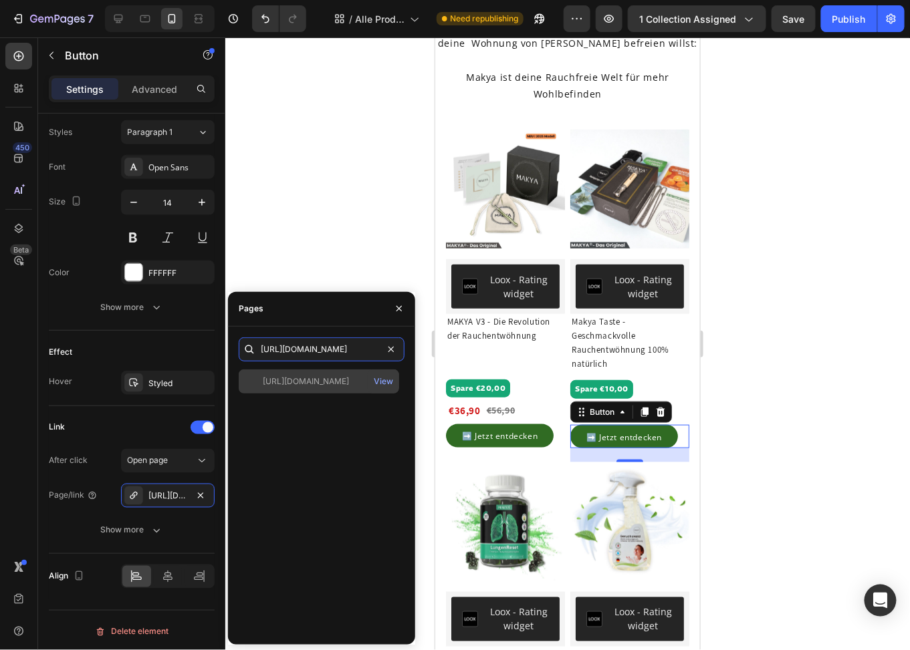
type input "[URL][DOMAIN_NAME]"
click at [345, 381] on div "[URL][DOMAIN_NAME]" at bounding box center [306, 382] width 86 height 12
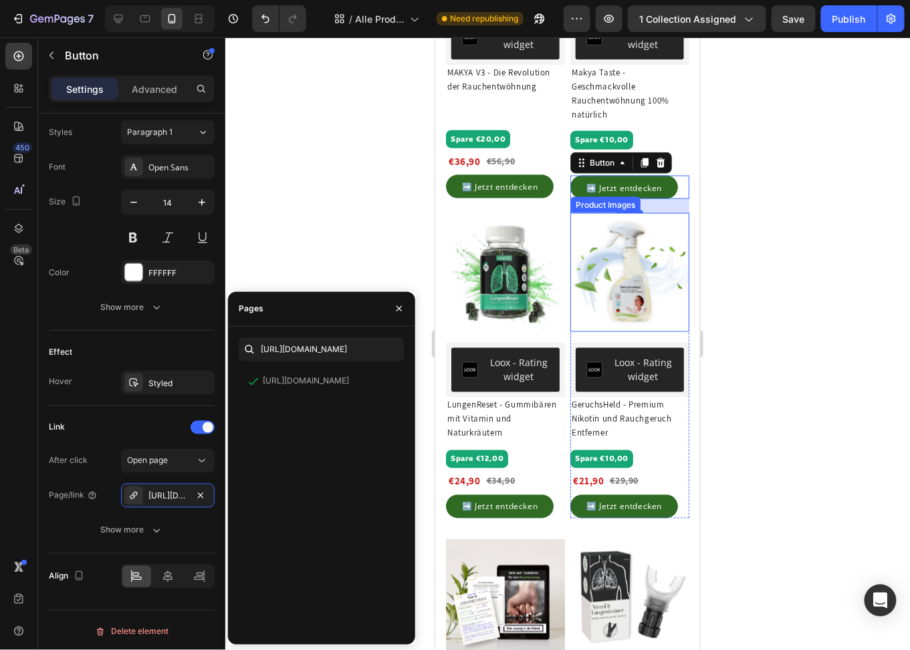
scroll to position [469, 0]
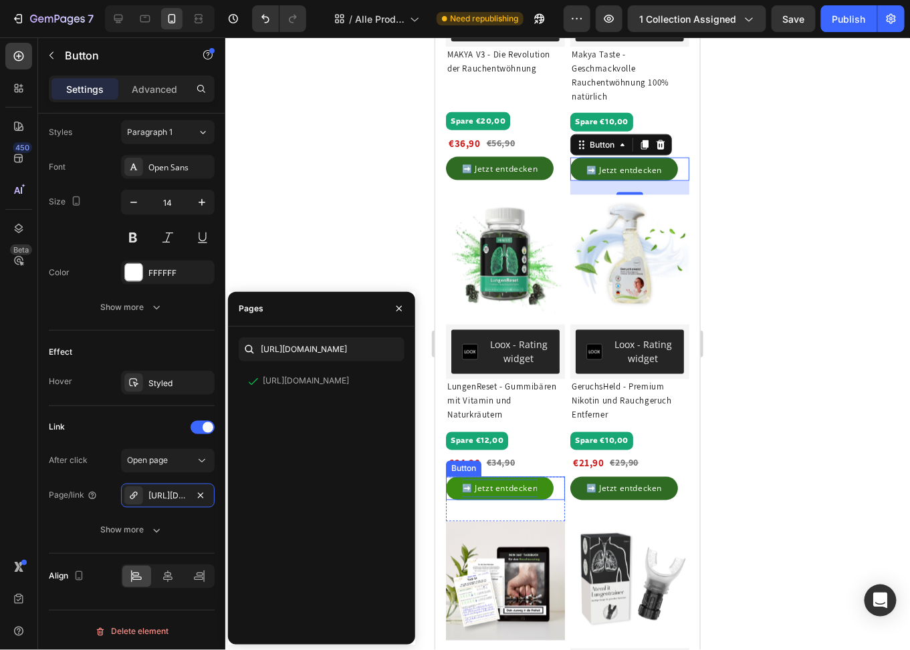
click at [507, 494] on span "➡️ Jetzt entdecken" at bounding box center [499, 488] width 76 height 11
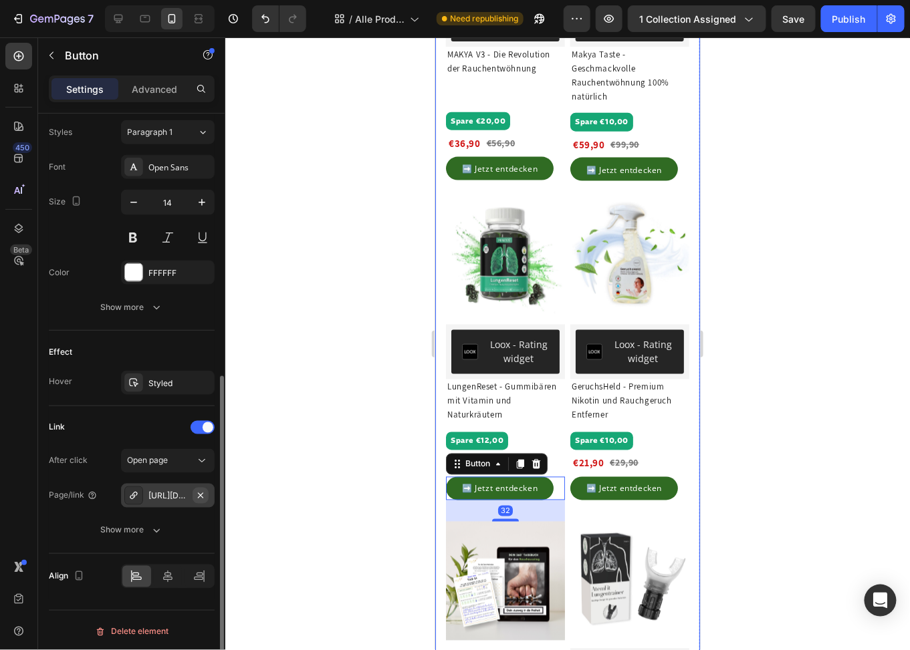
click at [193, 492] on button "button" at bounding box center [200, 496] width 16 height 16
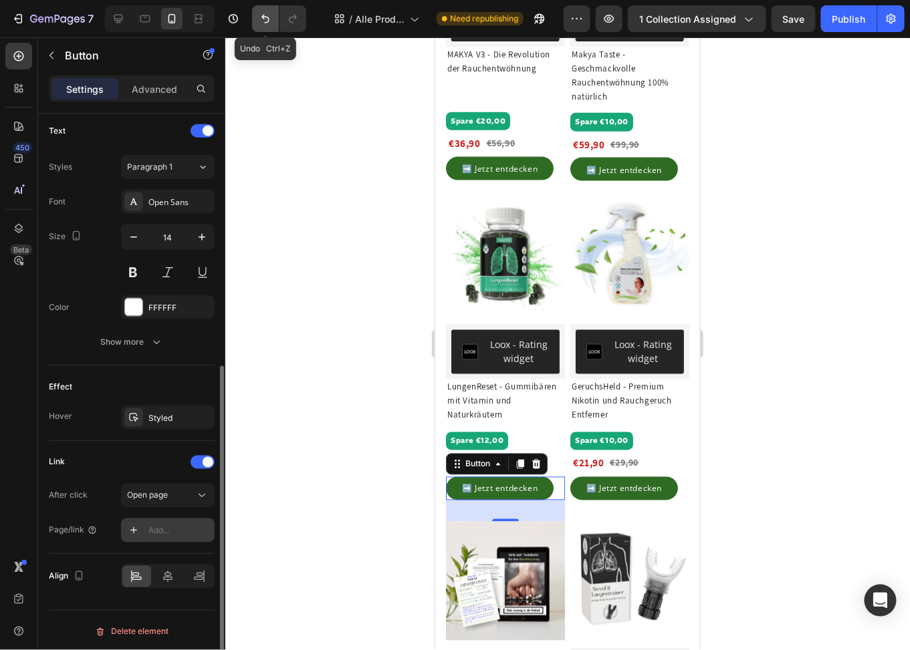
click at [257, 21] on button "Undo/Redo" at bounding box center [265, 18] width 27 height 27
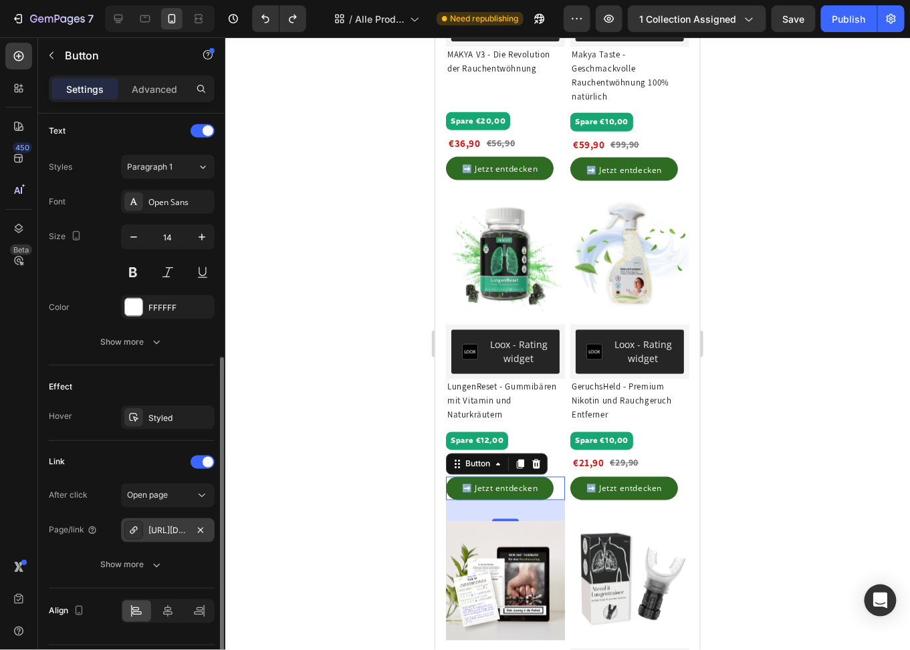
click at [164, 525] on div "[URL][DOMAIN_NAME]" at bounding box center [167, 531] width 39 height 12
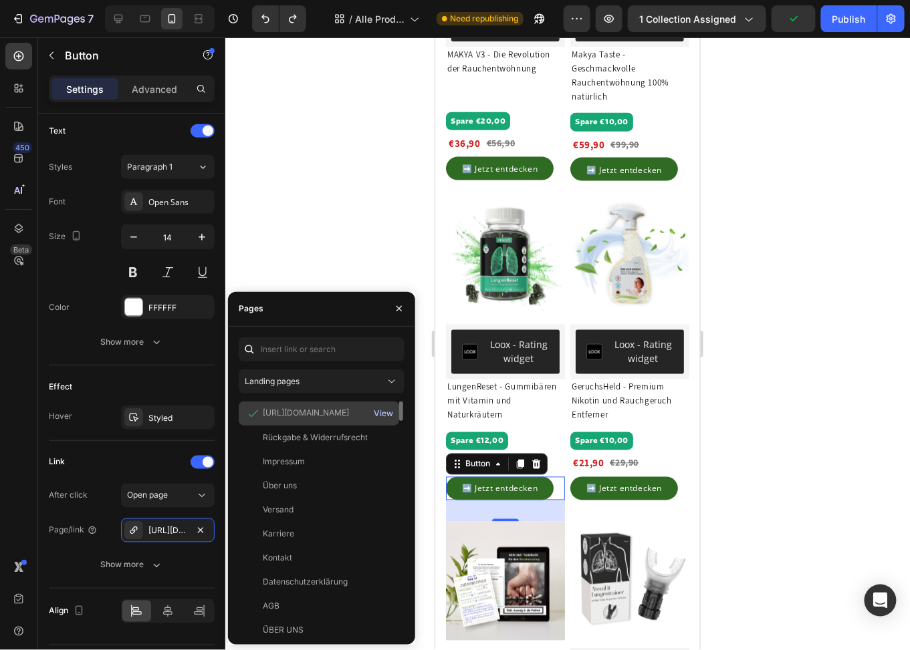
click at [385, 416] on div "View" at bounding box center [383, 414] width 19 height 12
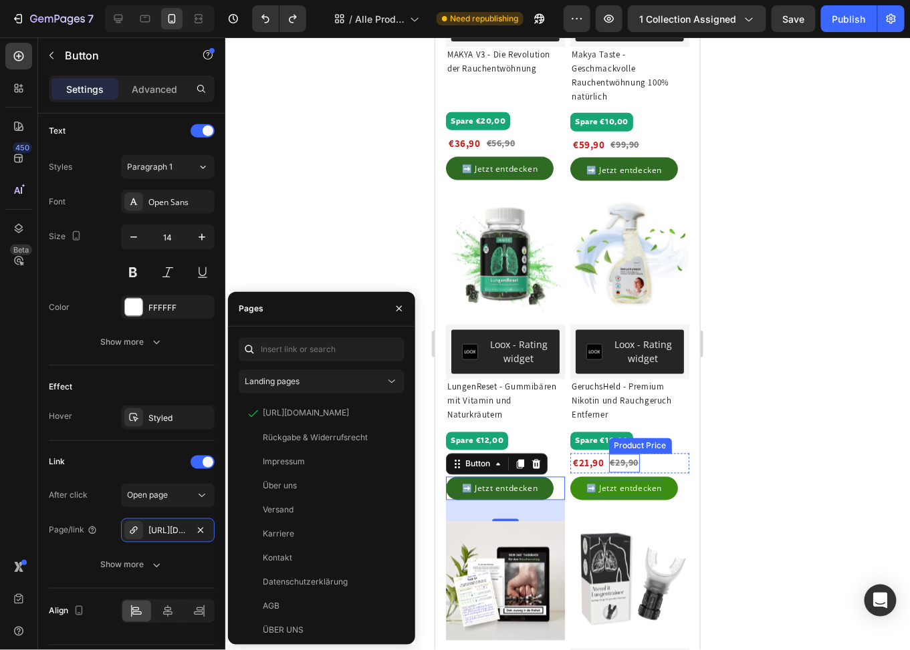
click at [613, 494] on span "➡️ Jetzt entdecken" at bounding box center [624, 488] width 76 height 11
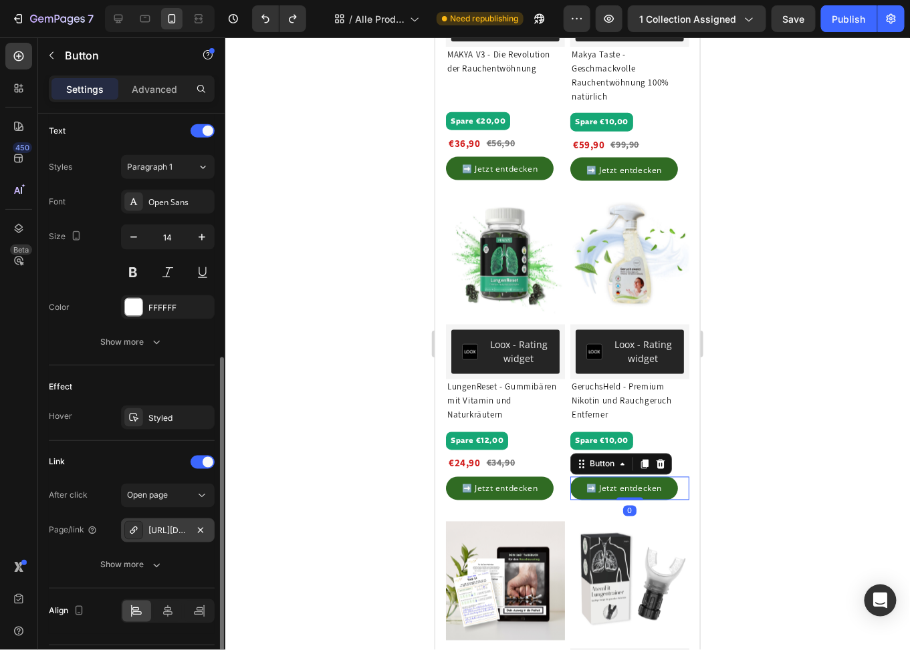
click at [180, 525] on div "[URL][DOMAIN_NAME]" at bounding box center [167, 531] width 39 height 12
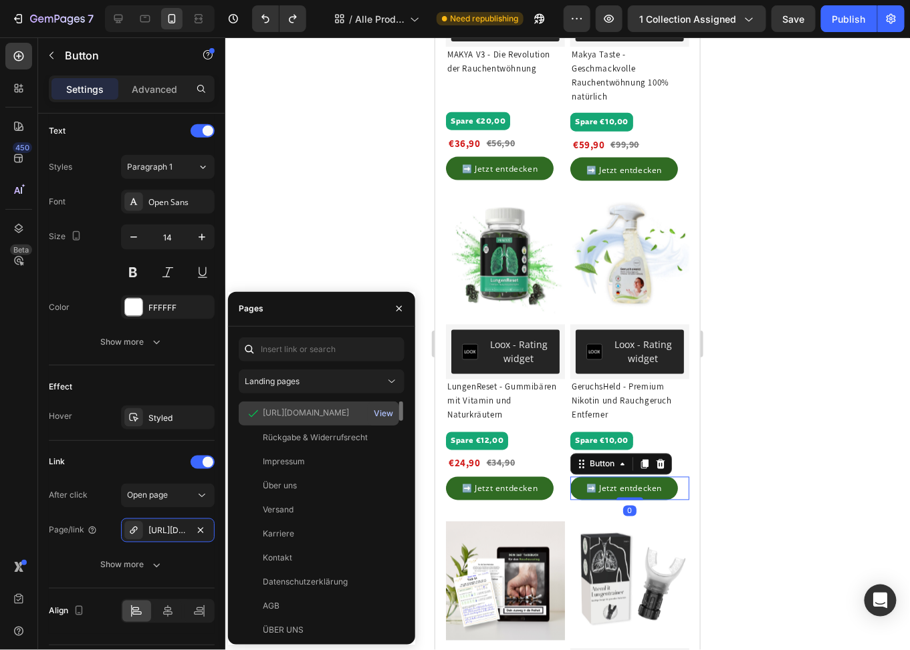
click at [387, 411] on div "View" at bounding box center [383, 414] width 19 height 12
drag, startPoint x: 45, startPoint y: 250, endPoint x: 406, endPoint y: 261, distance: 361.1
click at [354, 233] on div at bounding box center [567, 343] width 684 height 613
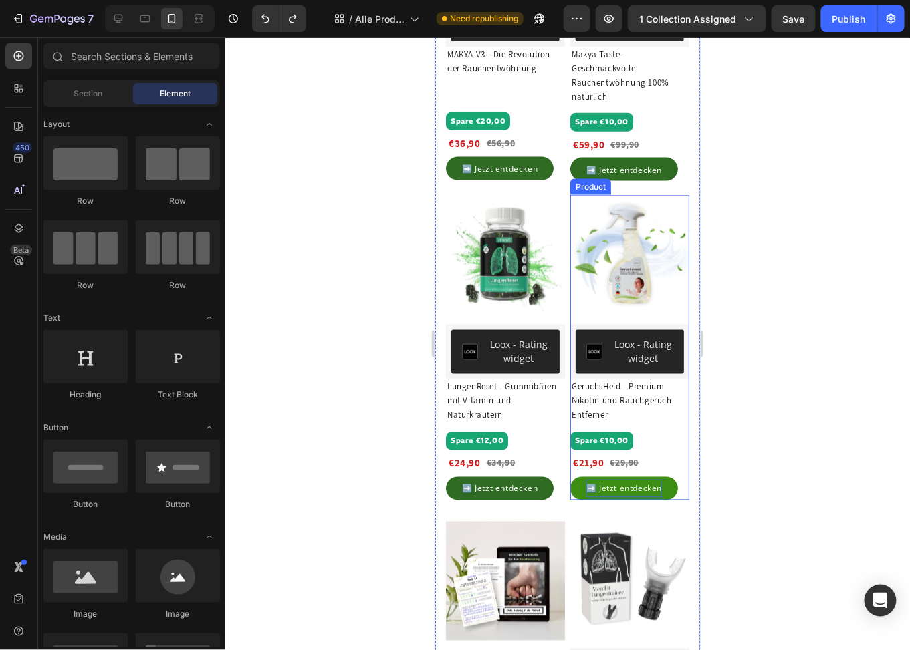
click at [617, 494] on span "➡️ Jetzt entdecken" at bounding box center [624, 488] width 76 height 11
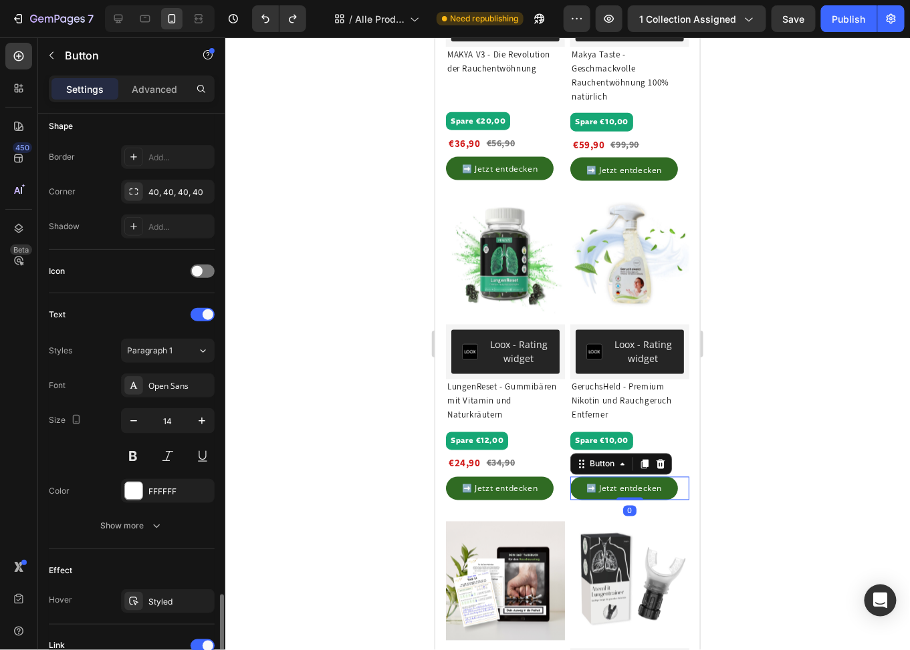
scroll to position [485, 0]
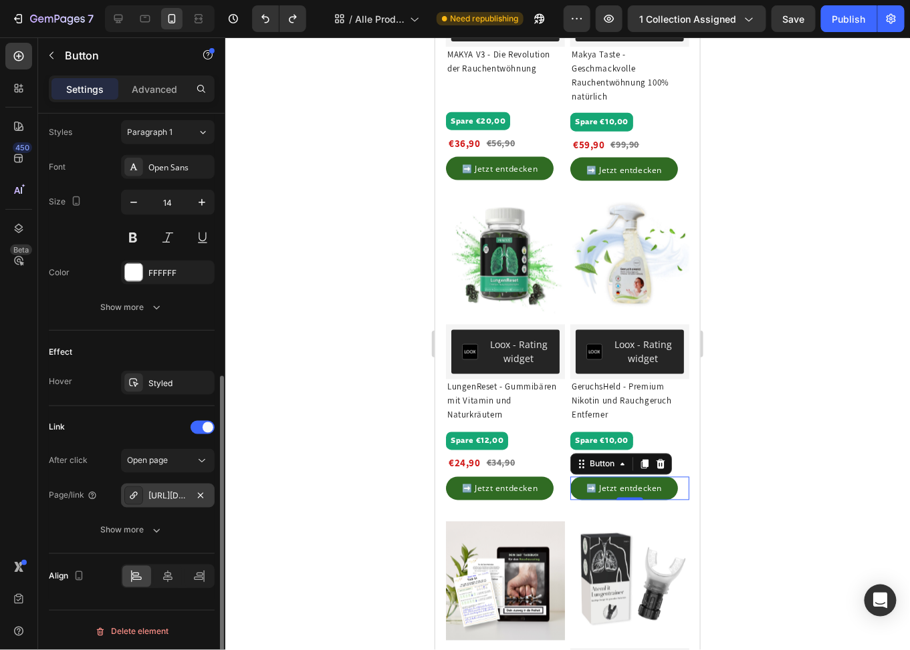
click at [164, 499] on div "[URL][DOMAIN_NAME]" at bounding box center [168, 496] width 94 height 24
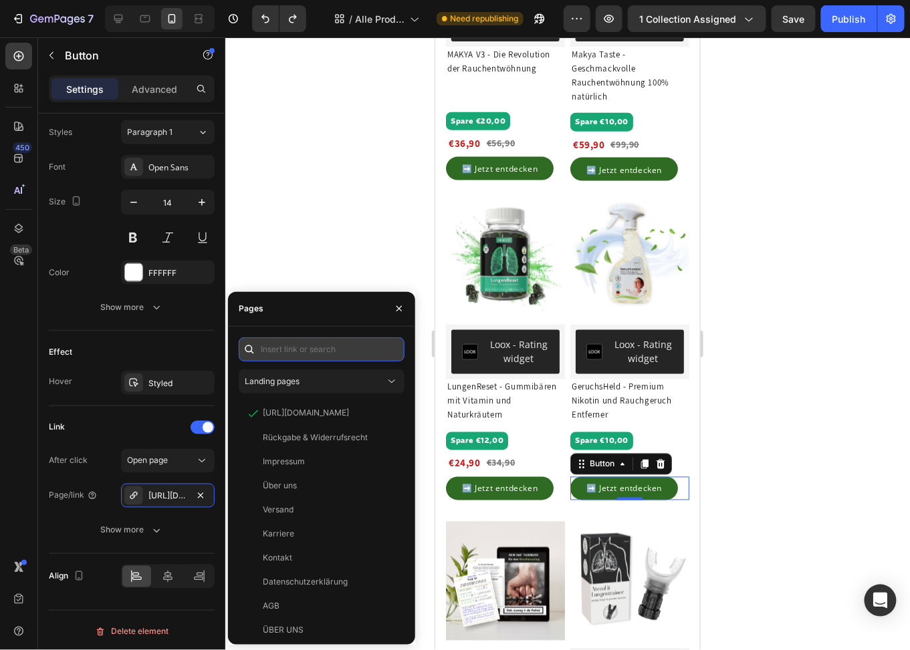
click at [341, 352] on input "text" at bounding box center [322, 350] width 166 height 24
paste input "[URL][DOMAIN_NAME]"
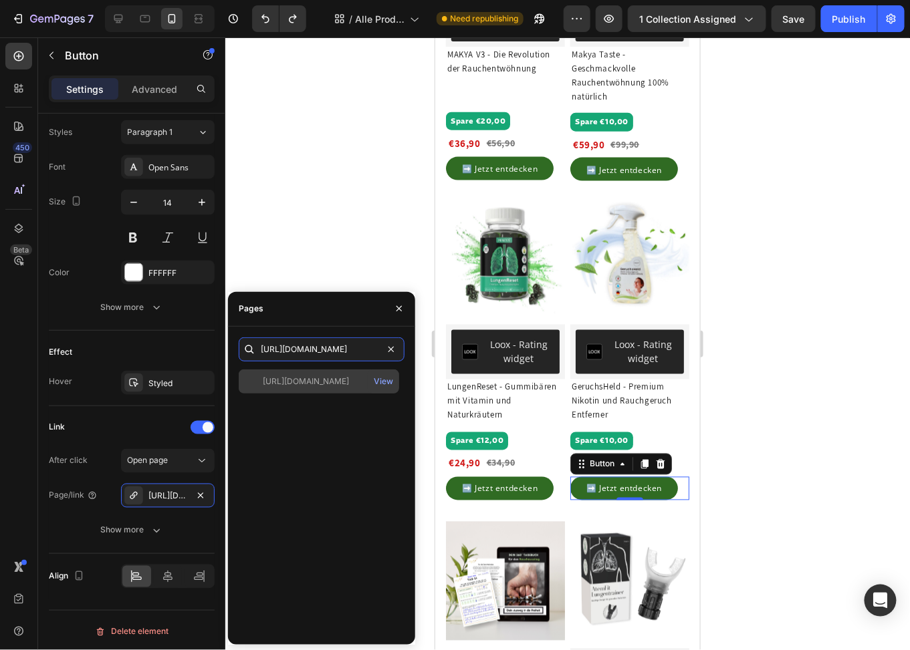
type input "[URL][DOMAIN_NAME]"
click at [310, 390] on div "[URL][DOMAIN_NAME] View" at bounding box center [319, 382] width 160 height 24
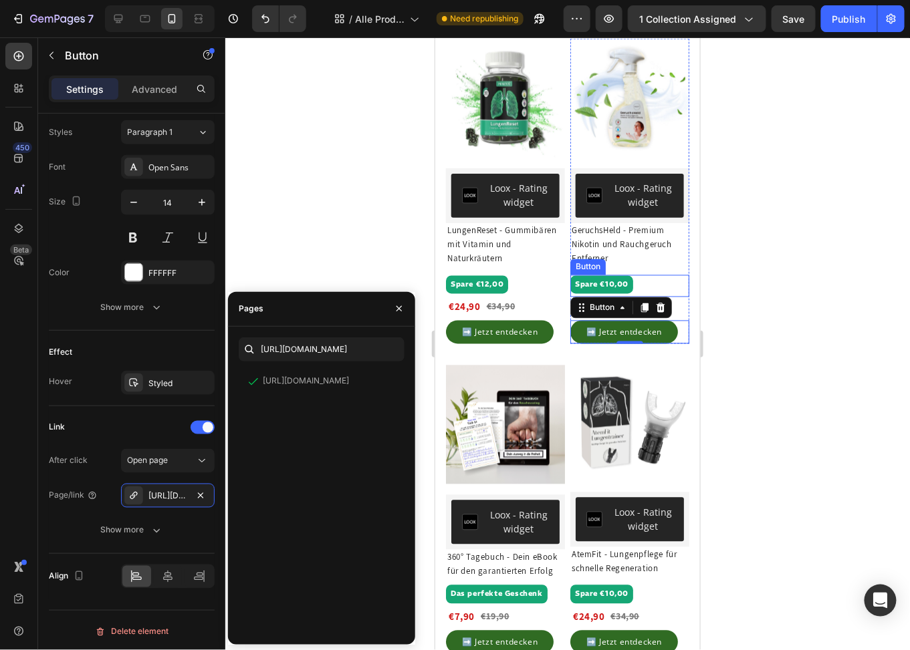
scroll to position [736, 0]
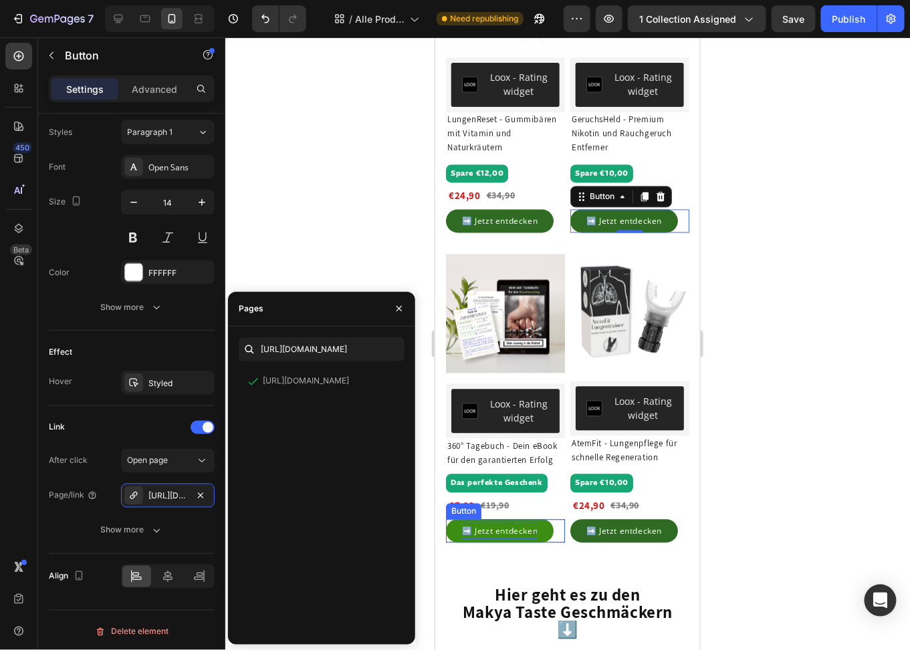
click at [507, 537] on span "➡️ Jetzt entdecken" at bounding box center [499, 530] width 76 height 11
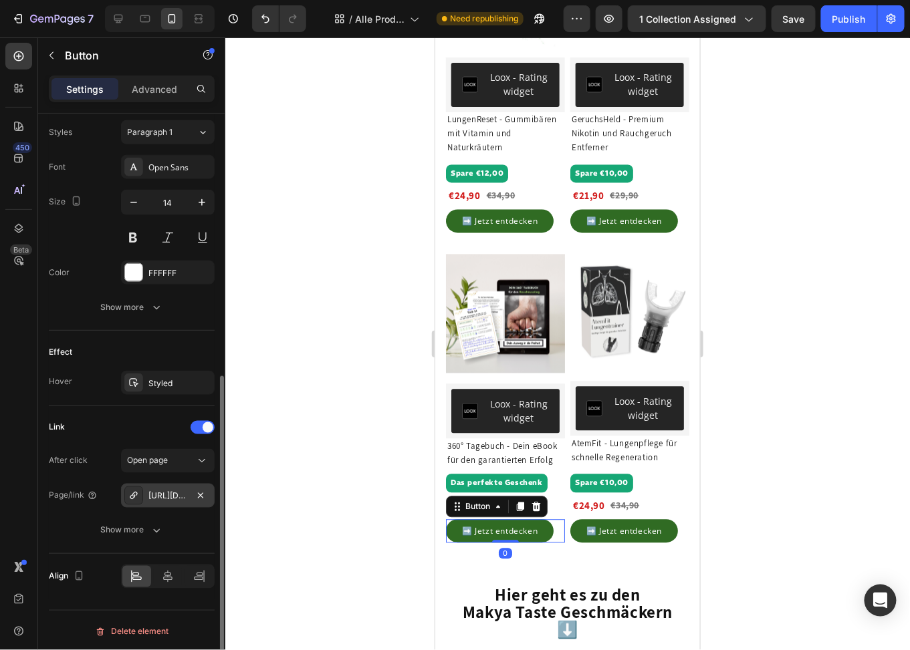
click at [161, 493] on div "[URL][DOMAIN_NAME]" at bounding box center [167, 497] width 39 height 12
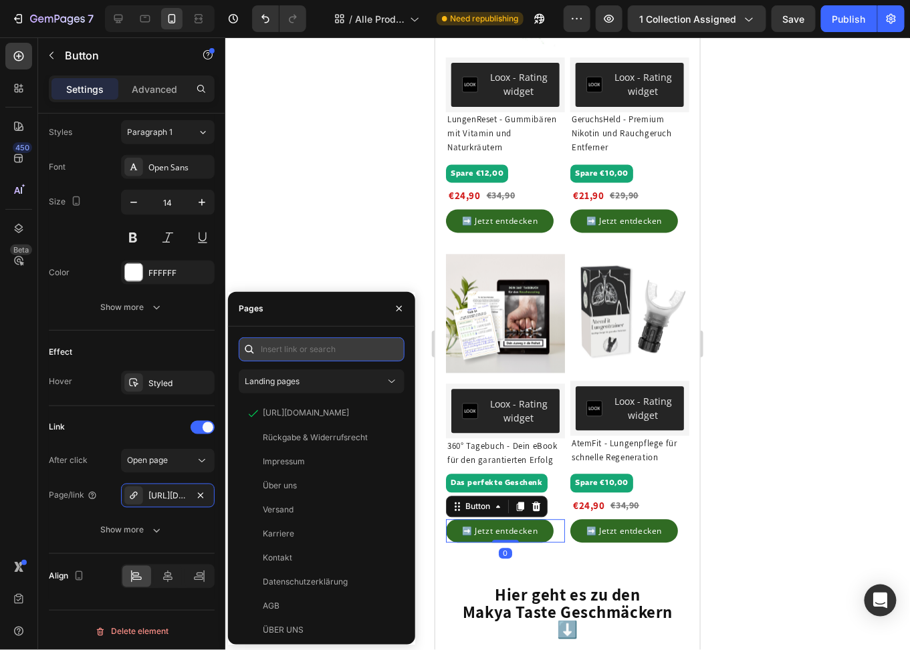
click at [336, 348] on input "text" at bounding box center [322, 350] width 166 height 24
paste input "[URL][DOMAIN_NAME]"
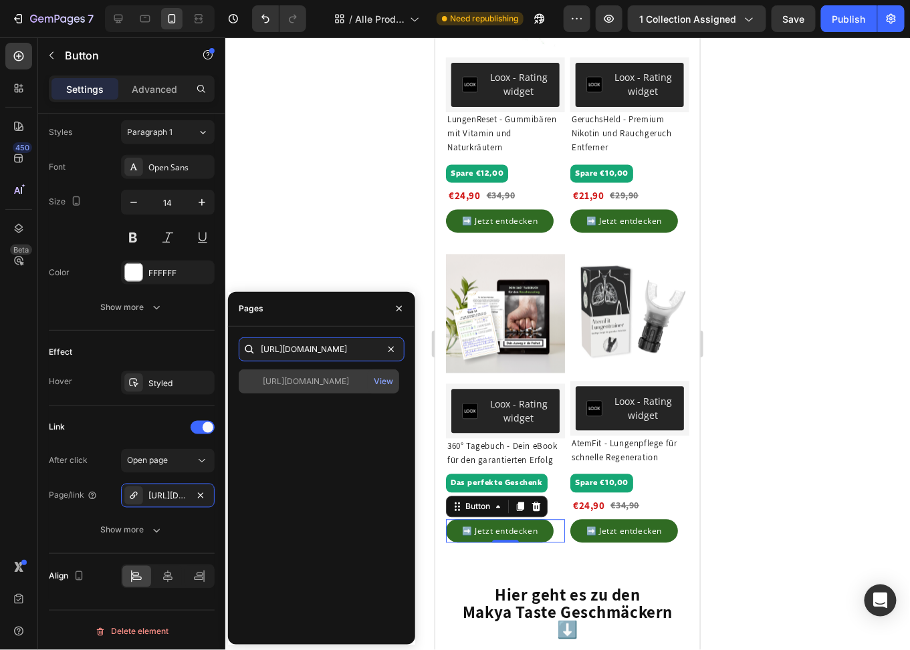
type input "[URL][DOMAIN_NAME]"
click at [308, 378] on div "[URL][DOMAIN_NAME]" at bounding box center [306, 382] width 86 height 12
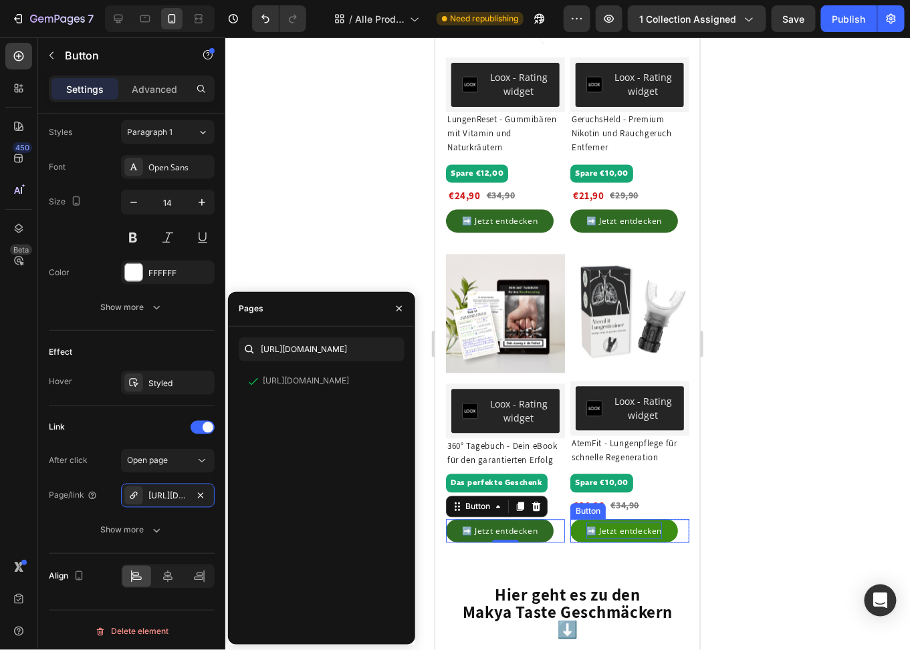
click at [607, 537] on span "➡️ Jetzt entdecken" at bounding box center [624, 530] width 76 height 11
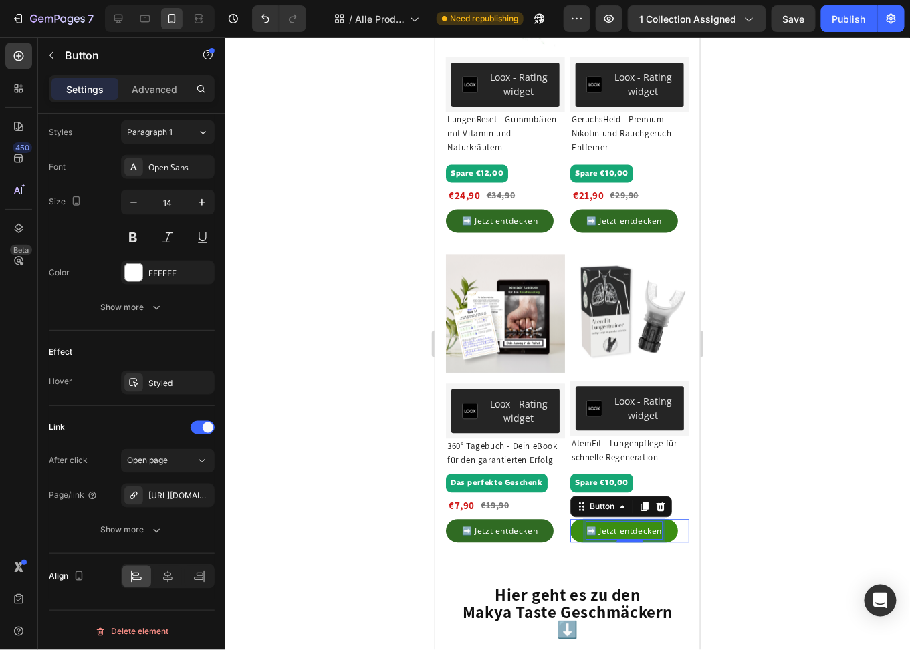
click at [640, 537] on span "➡️ Jetzt entdecken" at bounding box center [624, 530] width 76 height 11
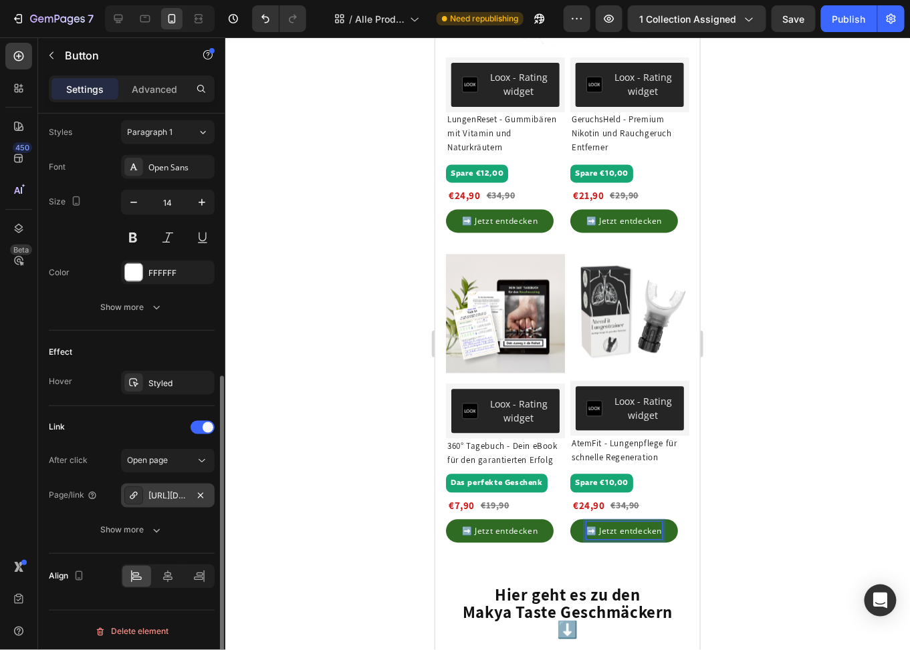
click at [156, 494] on div "[URL][DOMAIN_NAME]" at bounding box center [167, 497] width 39 height 12
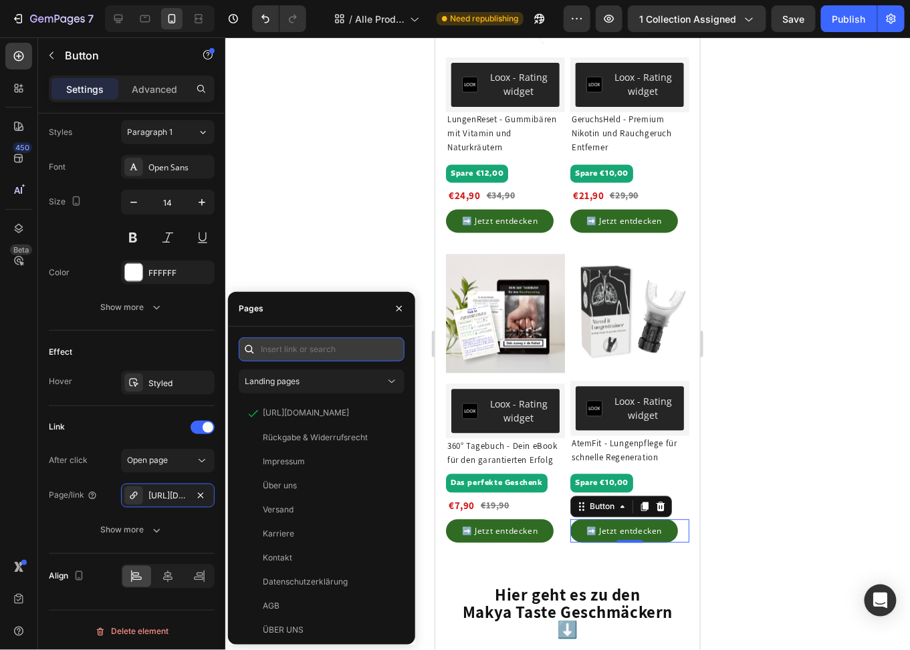
click at [293, 352] on input "text" at bounding box center [322, 350] width 166 height 24
paste input "[URL][DOMAIN_NAME]"
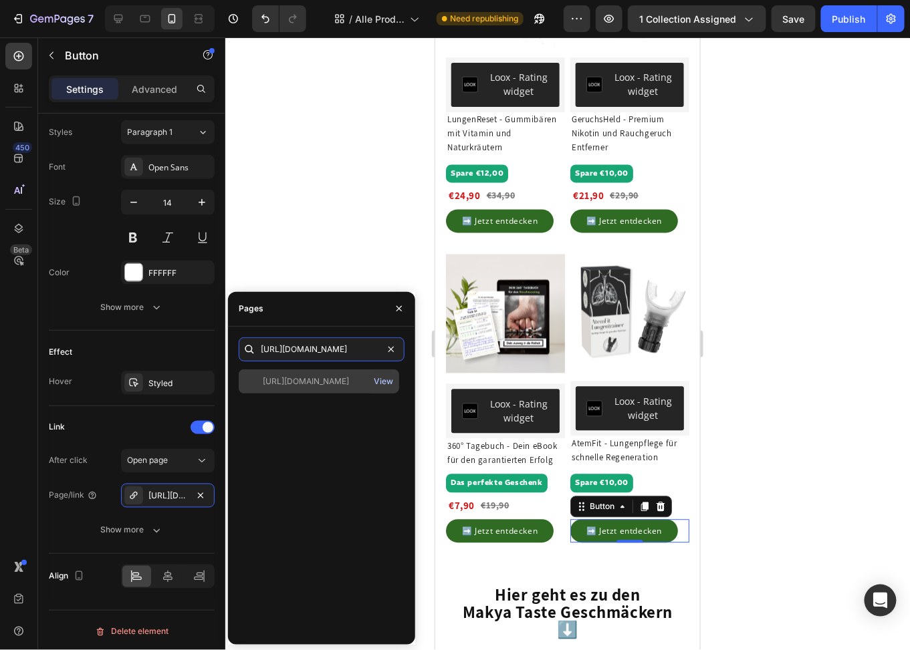
type input "[URL][DOMAIN_NAME]"
click at [379, 385] on div "View" at bounding box center [383, 382] width 19 height 12
click at [292, 382] on div "[URL][DOMAIN_NAME]" at bounding box center [306, 382] width 86 height 12
click at [797, 30] on button "Save" at bounding box center [793, 18] width 44 height 27
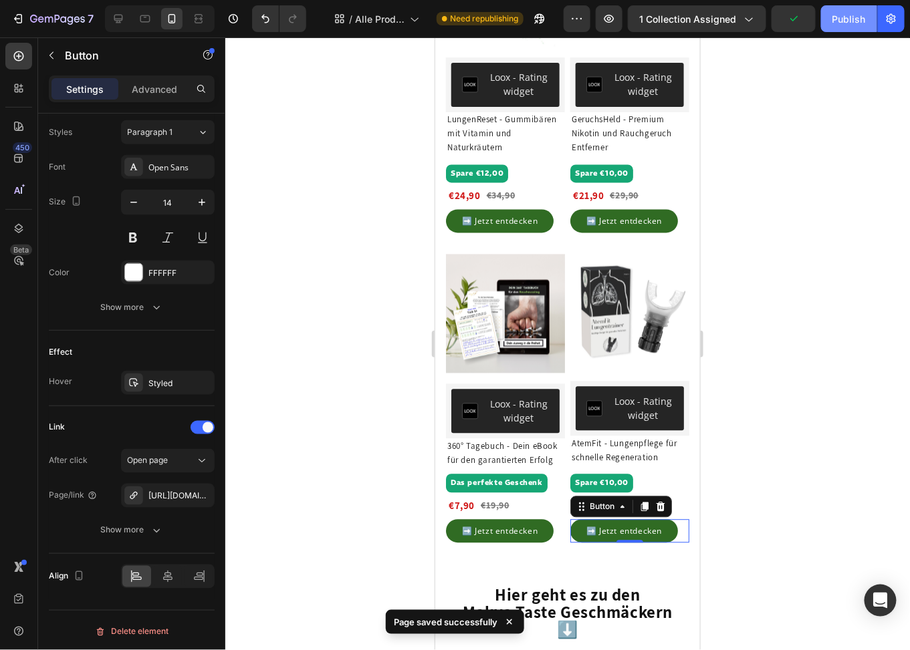
click at [835, 21] on div "Publish" at bounding box center [848, 19] width 33 height 14
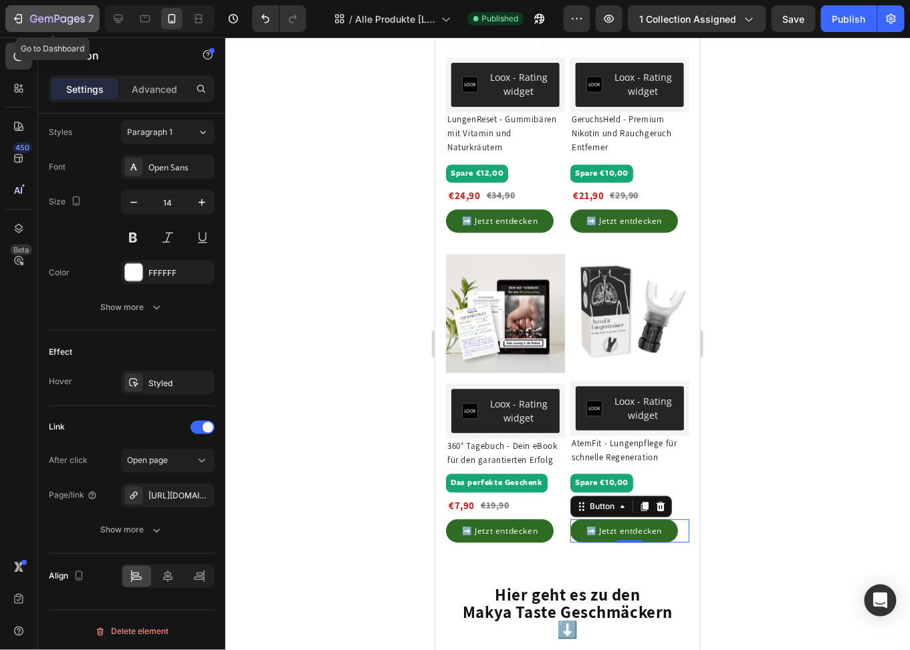
click at [40, 8] on button "7" at bounding box center [52, 18] width 94 height 27
